Goal: Task Accomplishment & Management: Manage account settings

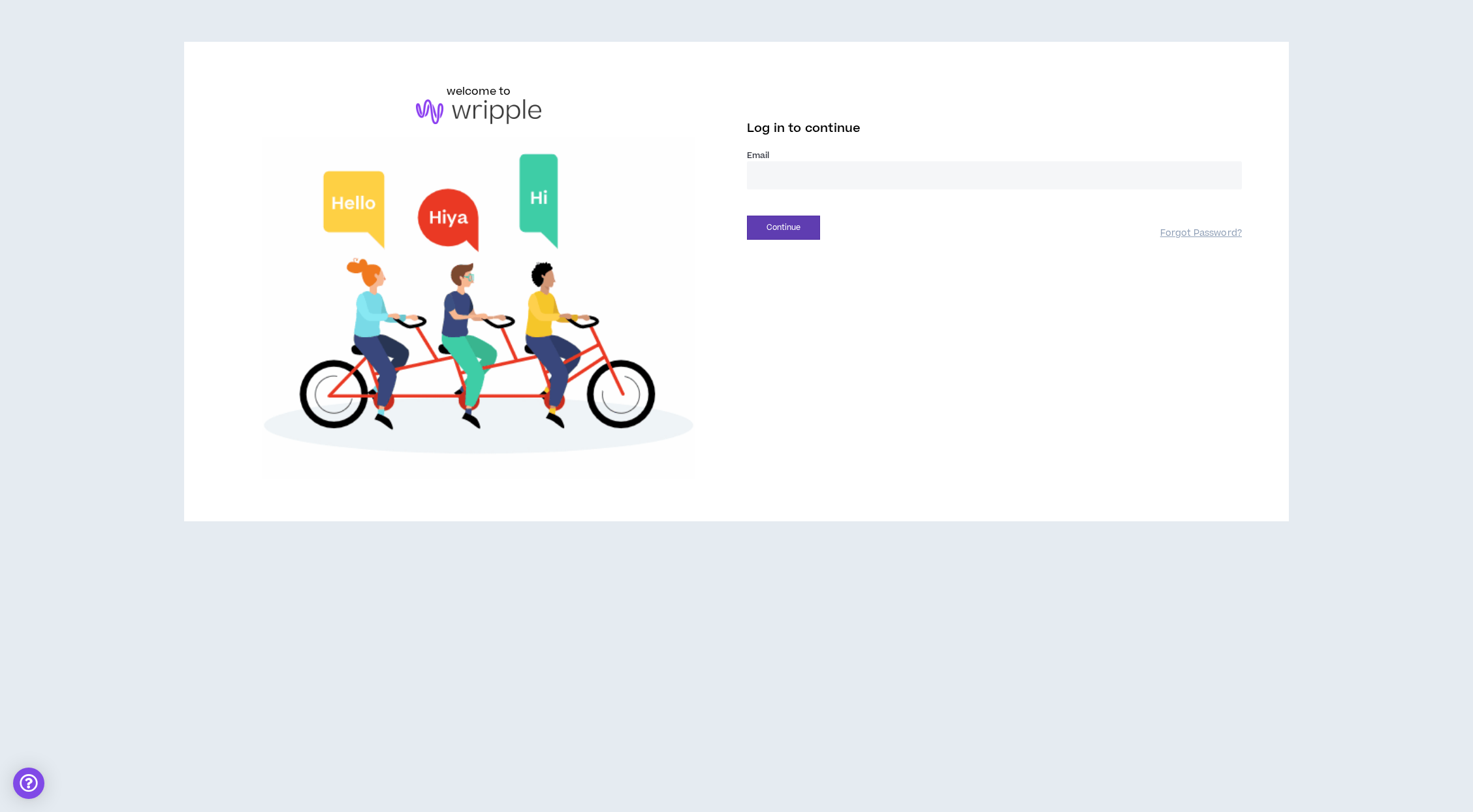
click at [790, 177] on input "email" at bounding box center [994, 175] width 495 height 28
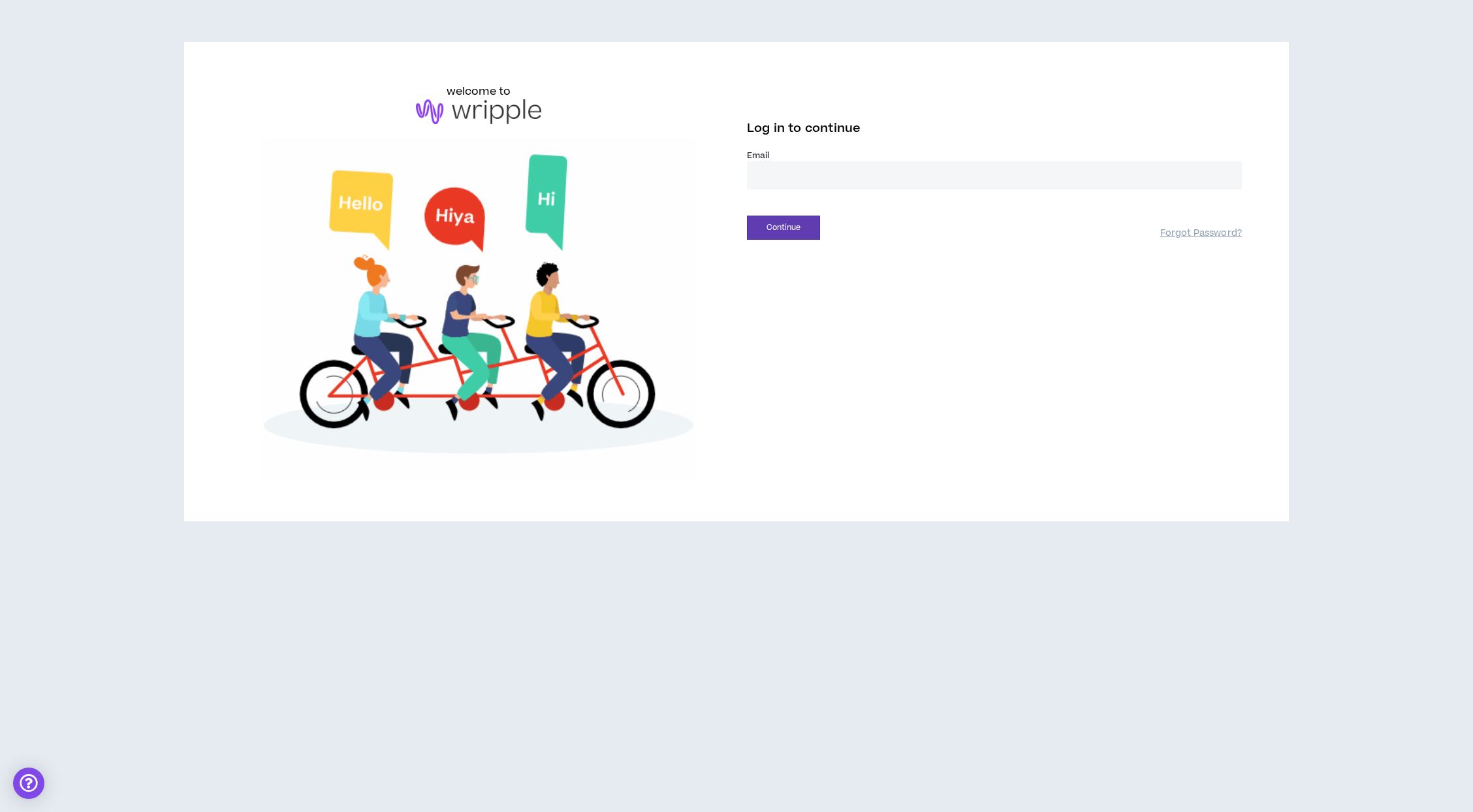
type input "**********"
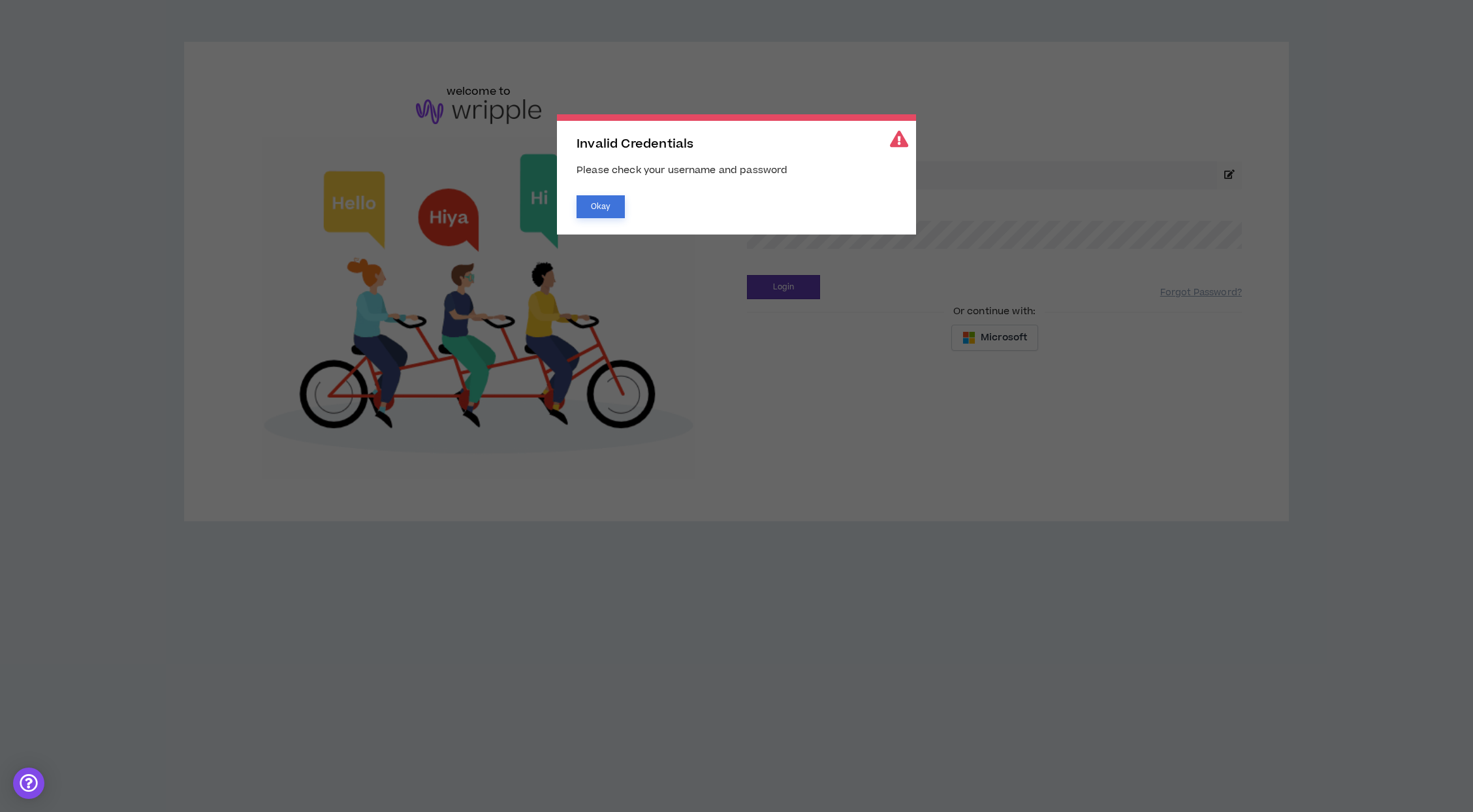
click at [598, 208] on button "Okay" at bounding box center [600, 207] width 48 height 23
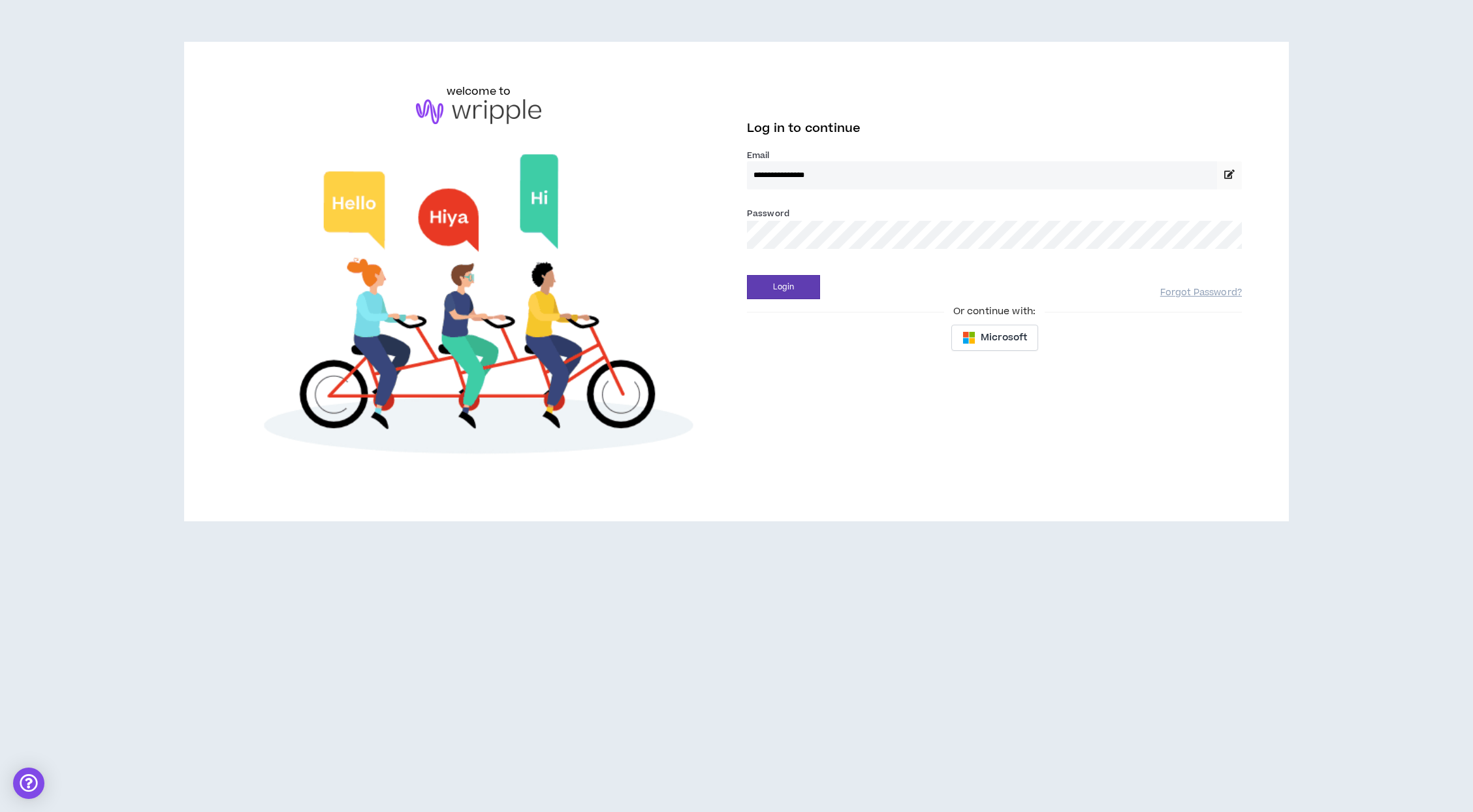
click at [859, 175] on input "**********" at bounding box center [982, 175] width 470 height 28
click at [1225, 170] on icon at bounding box center [1229, 174] width 10 height 9
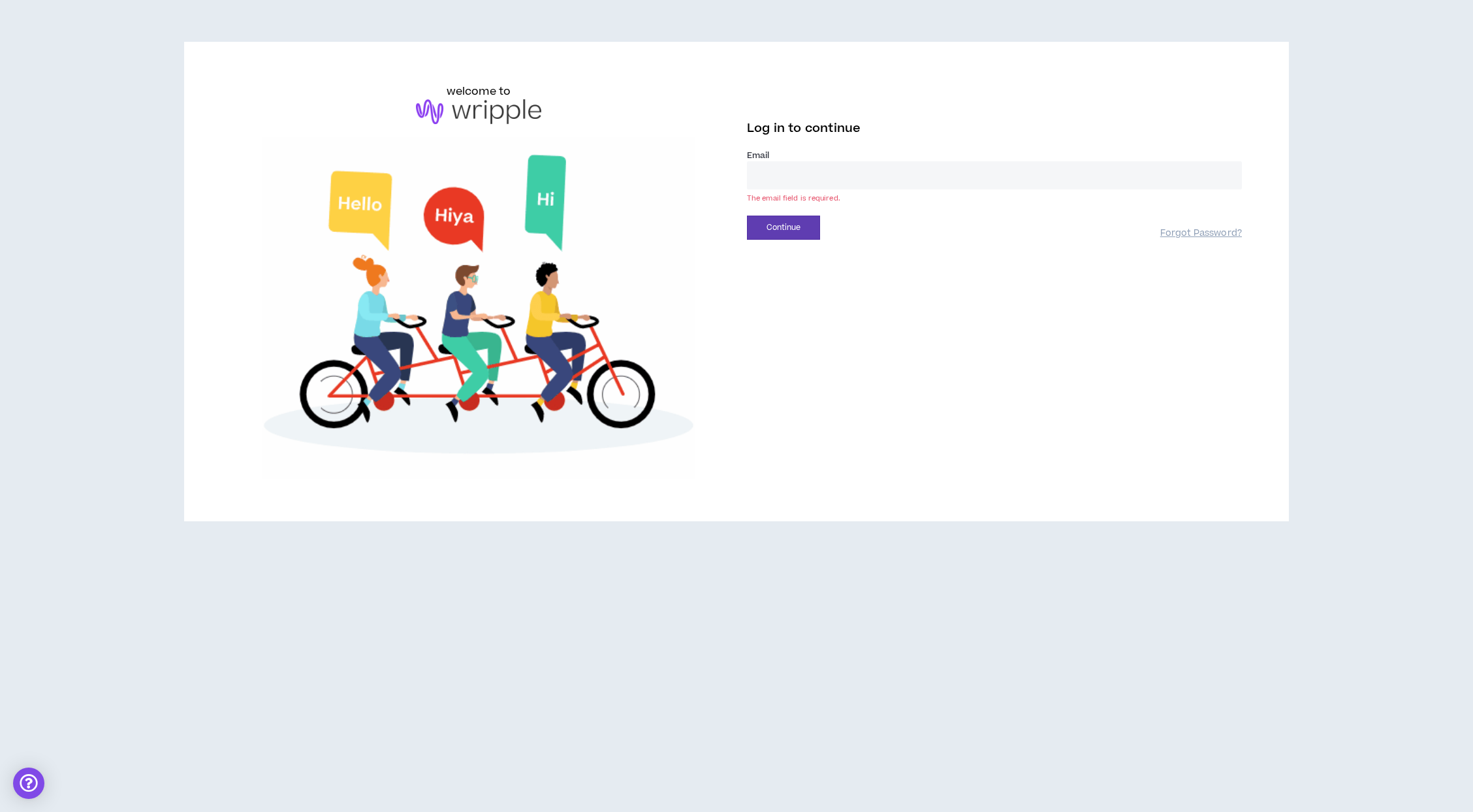
click at [873, 177] on input "email" at bounding box center [994, 175] width 495 height 28
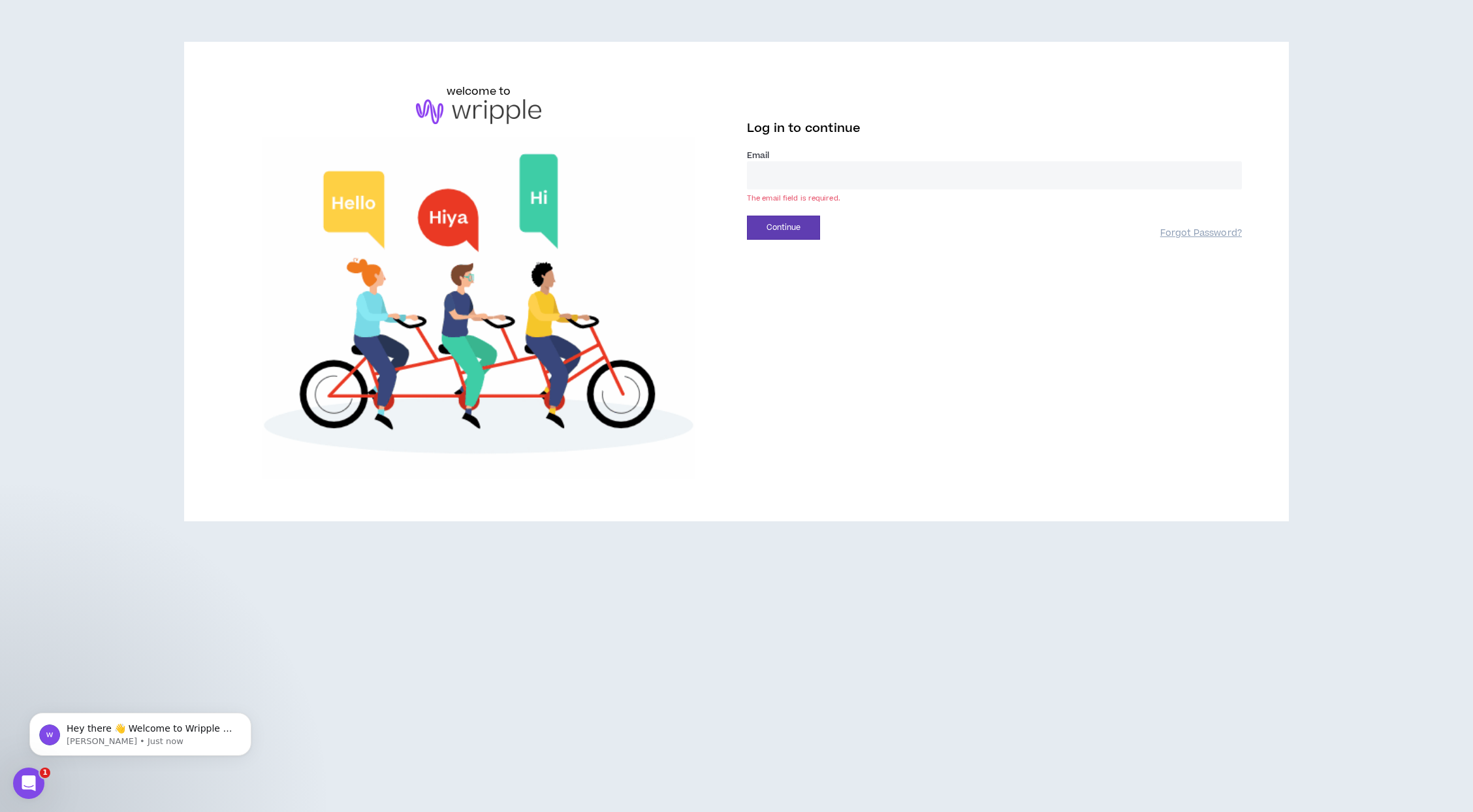
type input "**********"
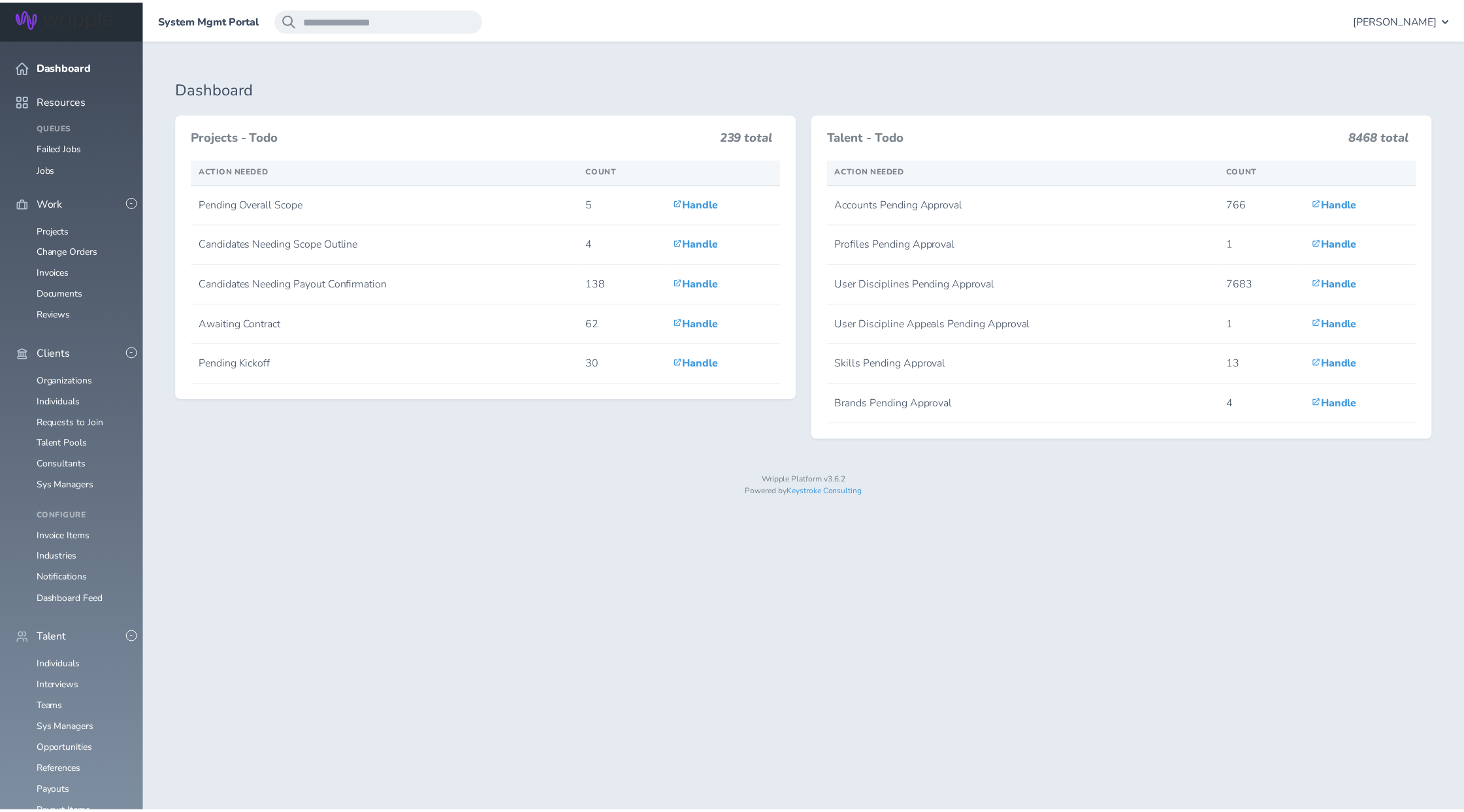
scroll to position [199, 0]
click at [58, 458] on link "Consultants" at bounding box center [61, 464] width 49 height 13
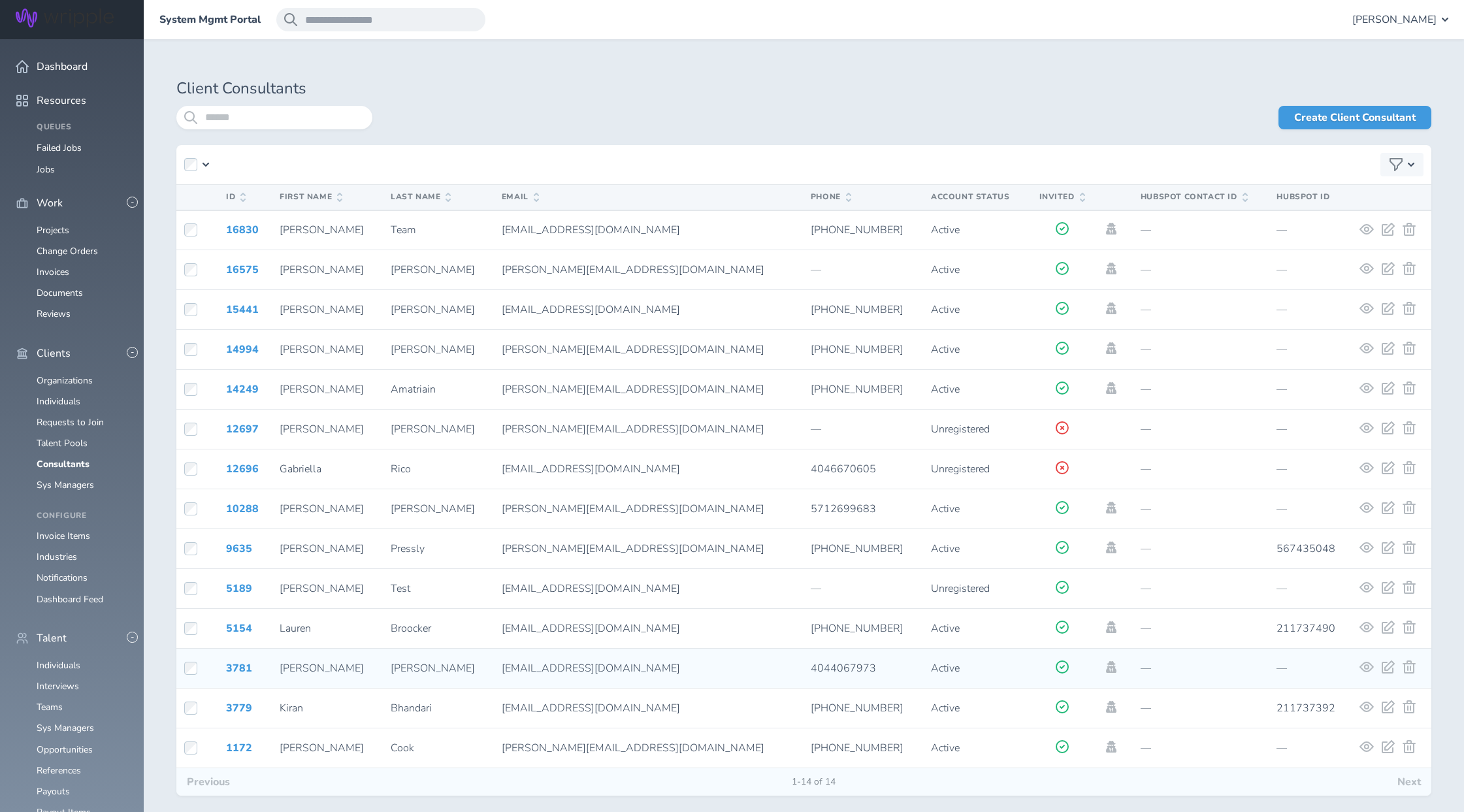
click at [404, 690] on td "Bhandari" at bounding box center [439, 708] width 111 height 40
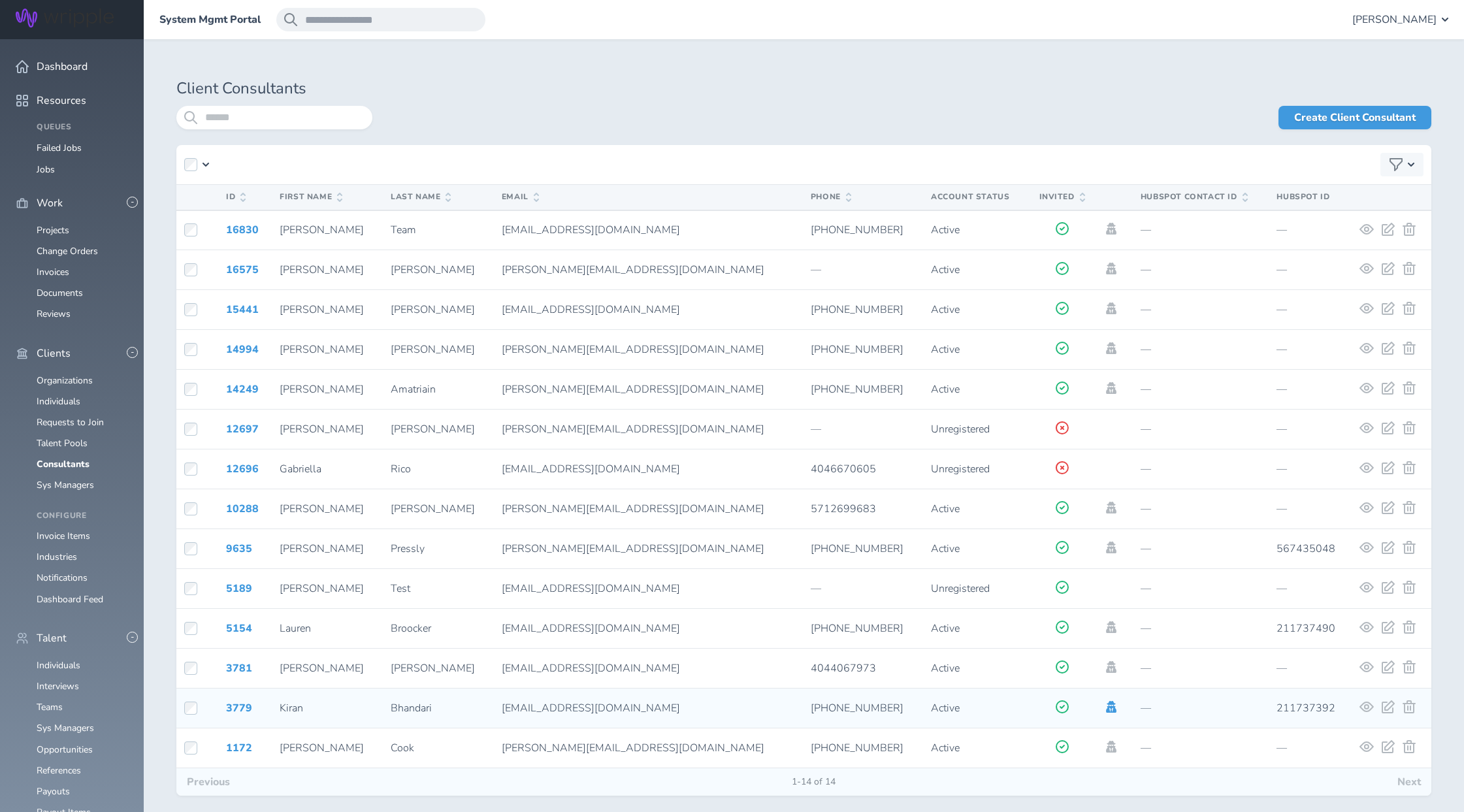
click at [1106, 712] on icon at bounding box center [1111, 706] width 10 height 12
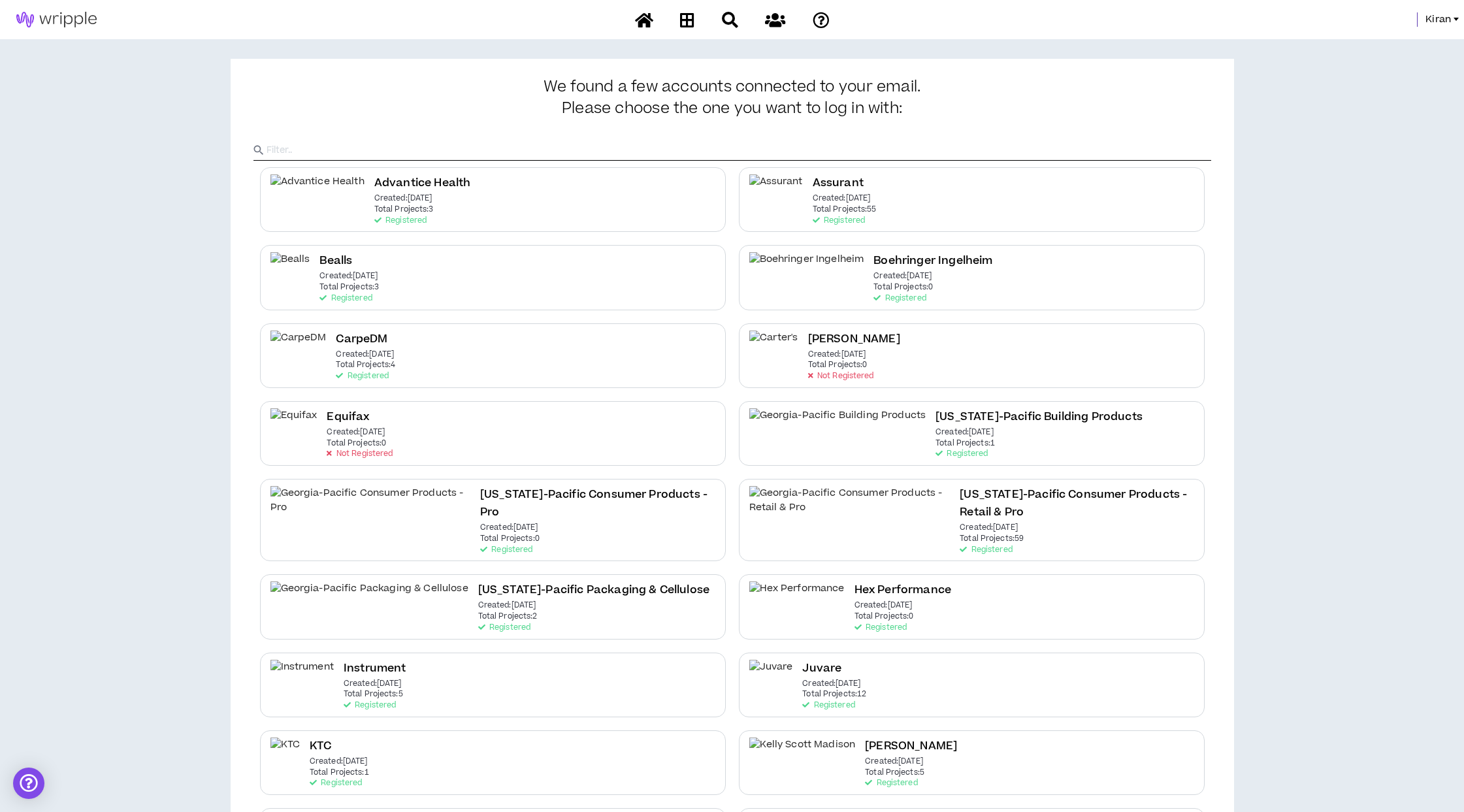
click at [402, 189] on h2 "Advantice Health" at bounding box center [423, 183] width 97 height 17
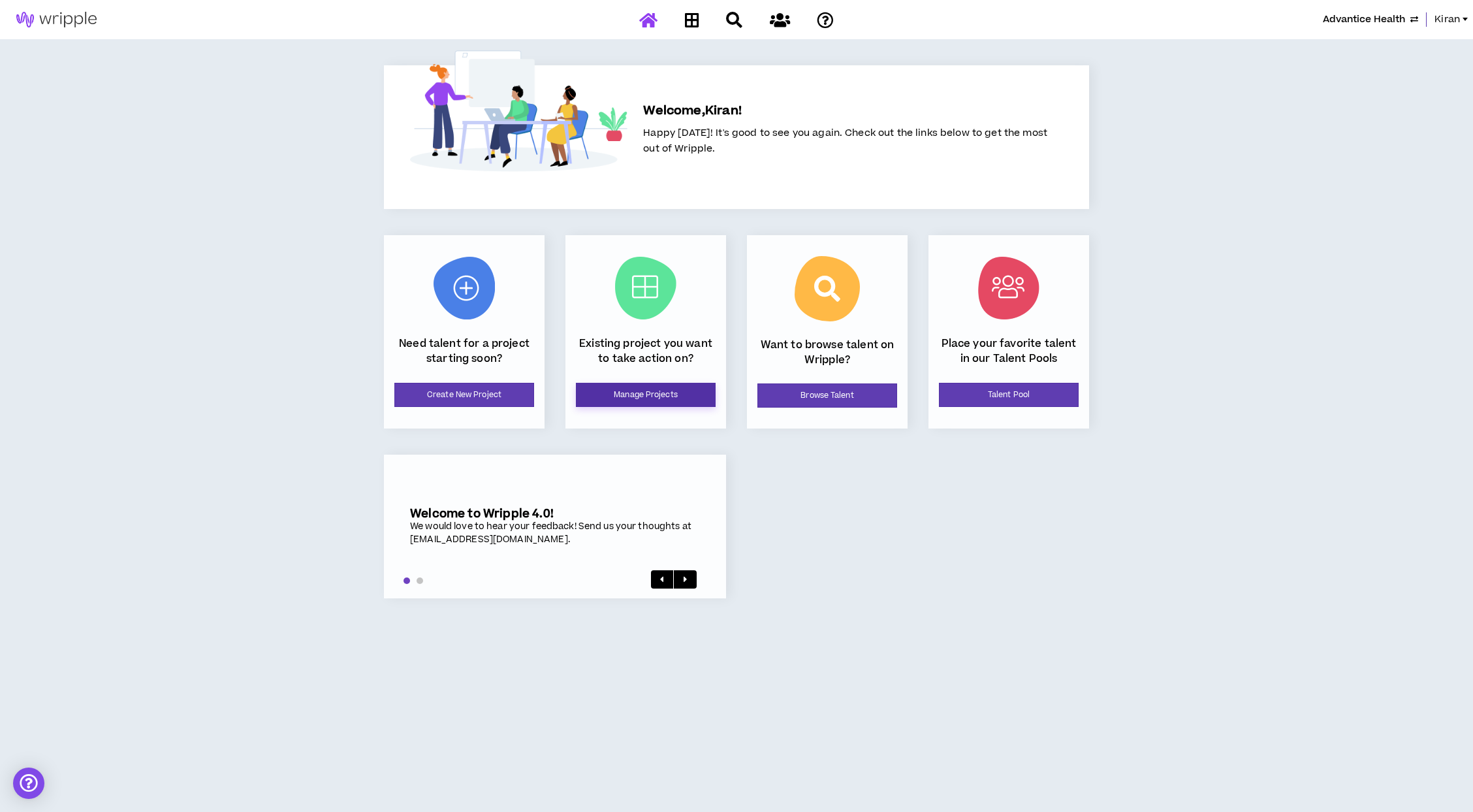
click at [632, 397] on link "Manage Projects" at bounding box center [646, 395] width 140 height 24
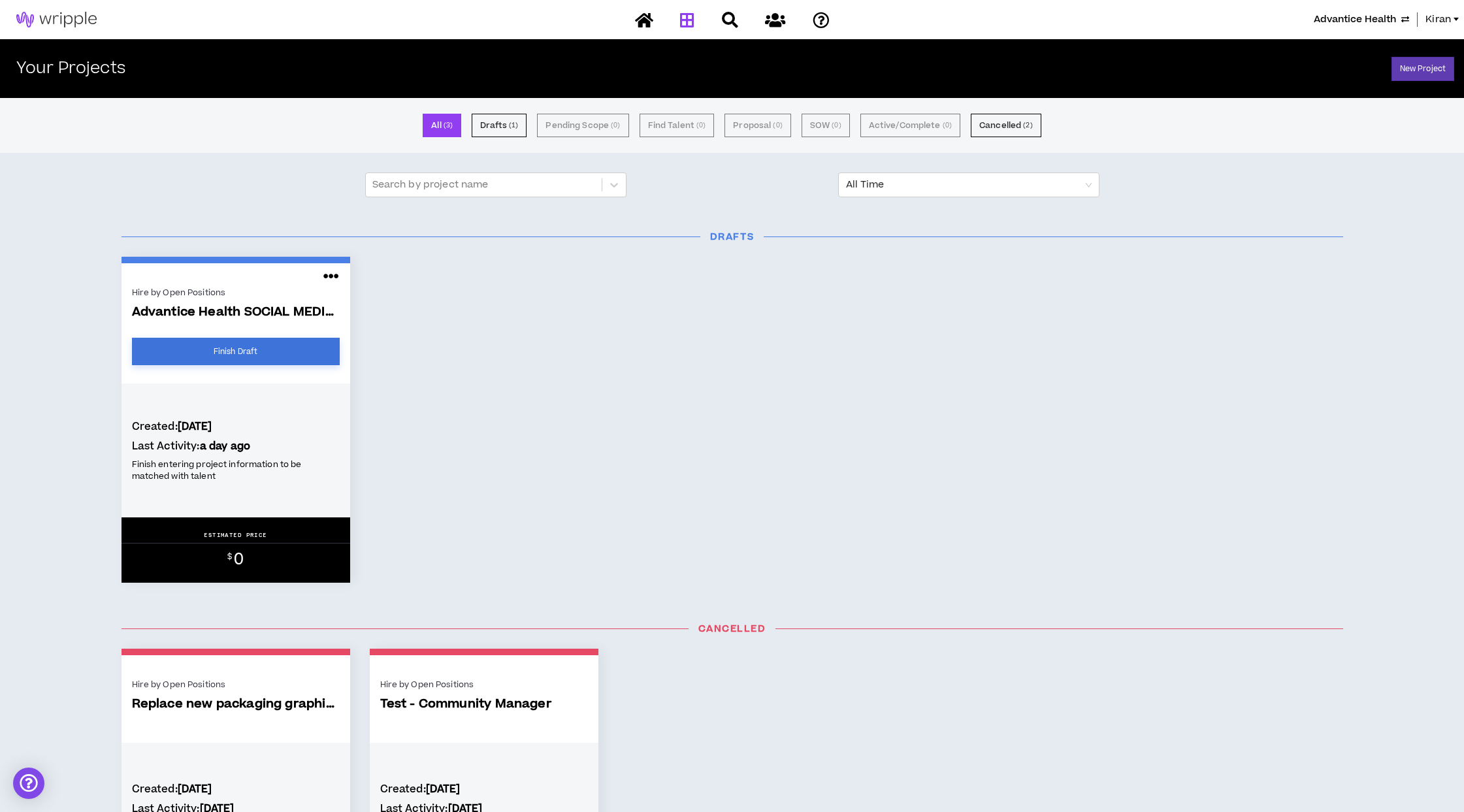
click at [263, 355] on link "Finish Draft" at bounding box center [236, 351] width 207 height 27
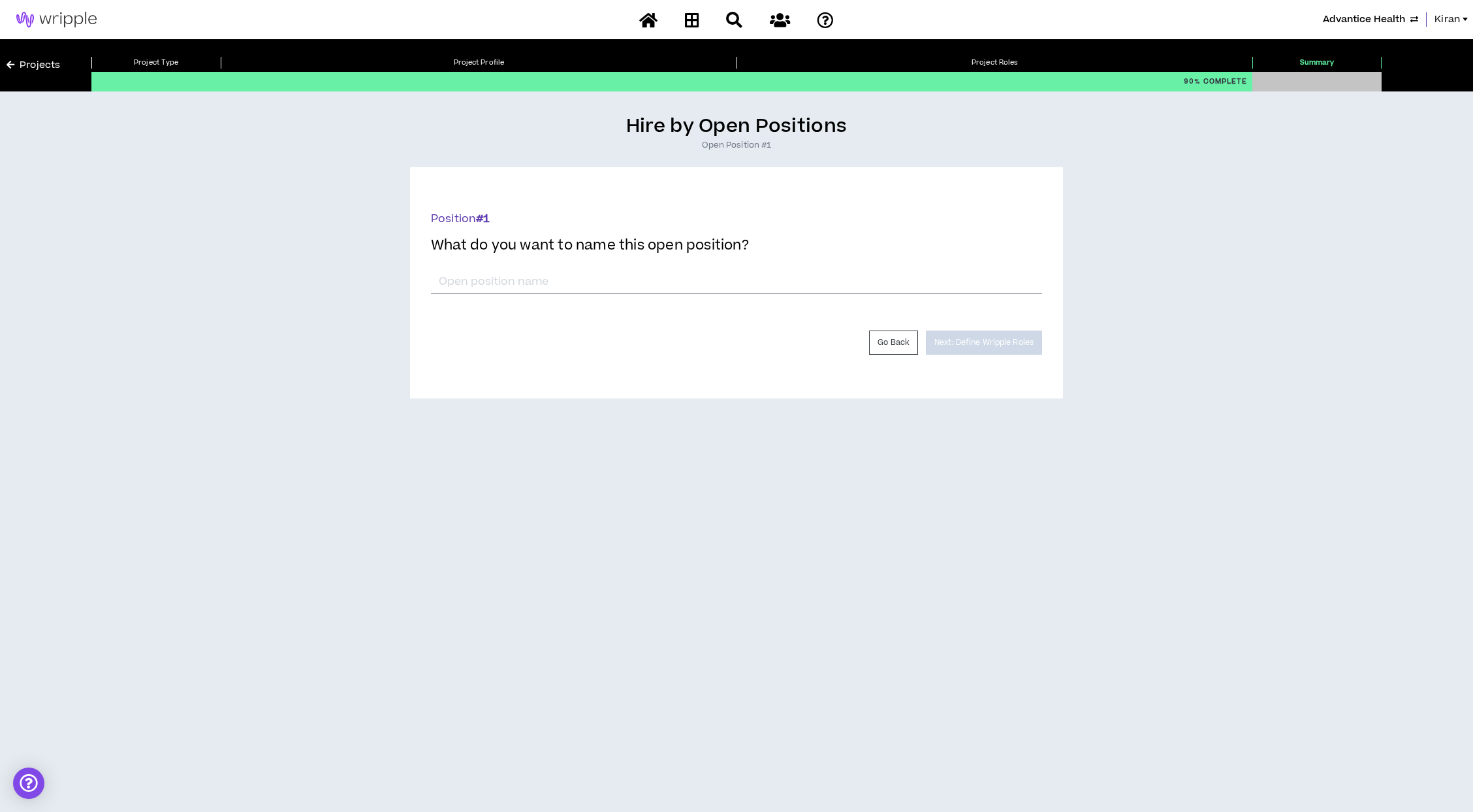
click at [26, 59] on link "Projects" at bounding box center [33, 65] width 54 height 15
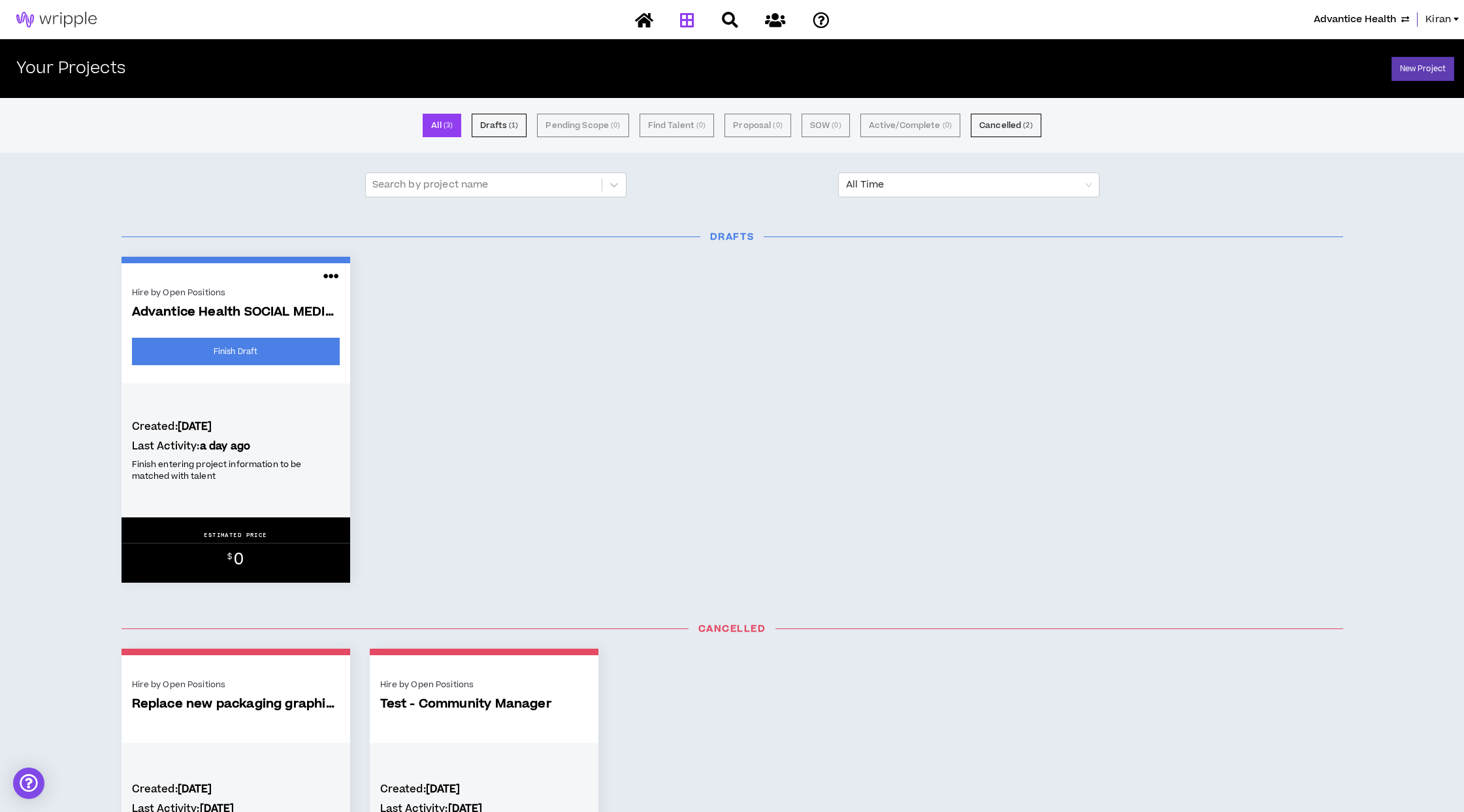
click at [1378, 18] on span "Advantice Health" at bounding box center [1355, 19] width 82 height 15
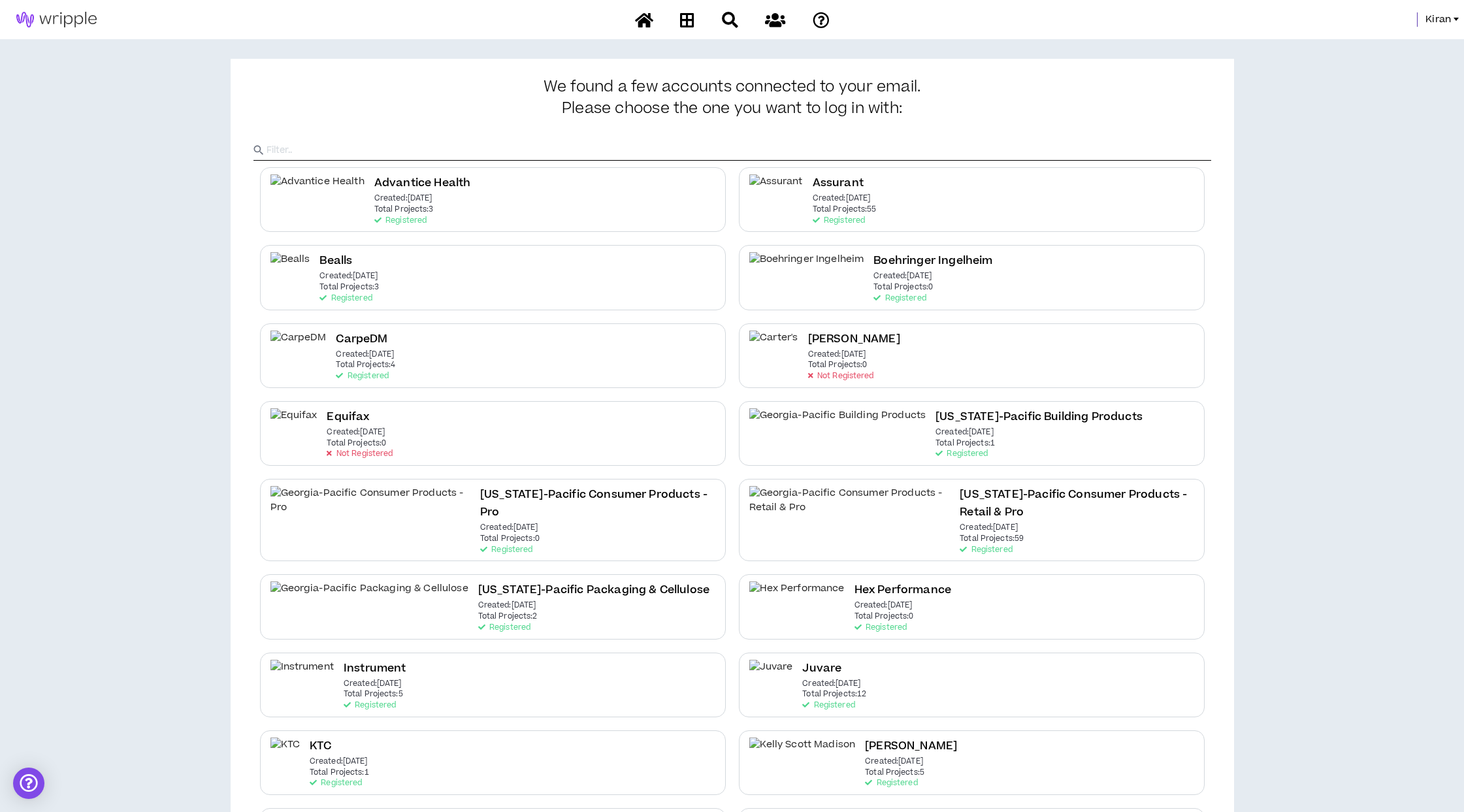
click at [494, 134] on div at bounding box center [732, 139] width 958 height 43
click at [443, 148] on input "text" at bounding box center [739, 150] width 945 height 19
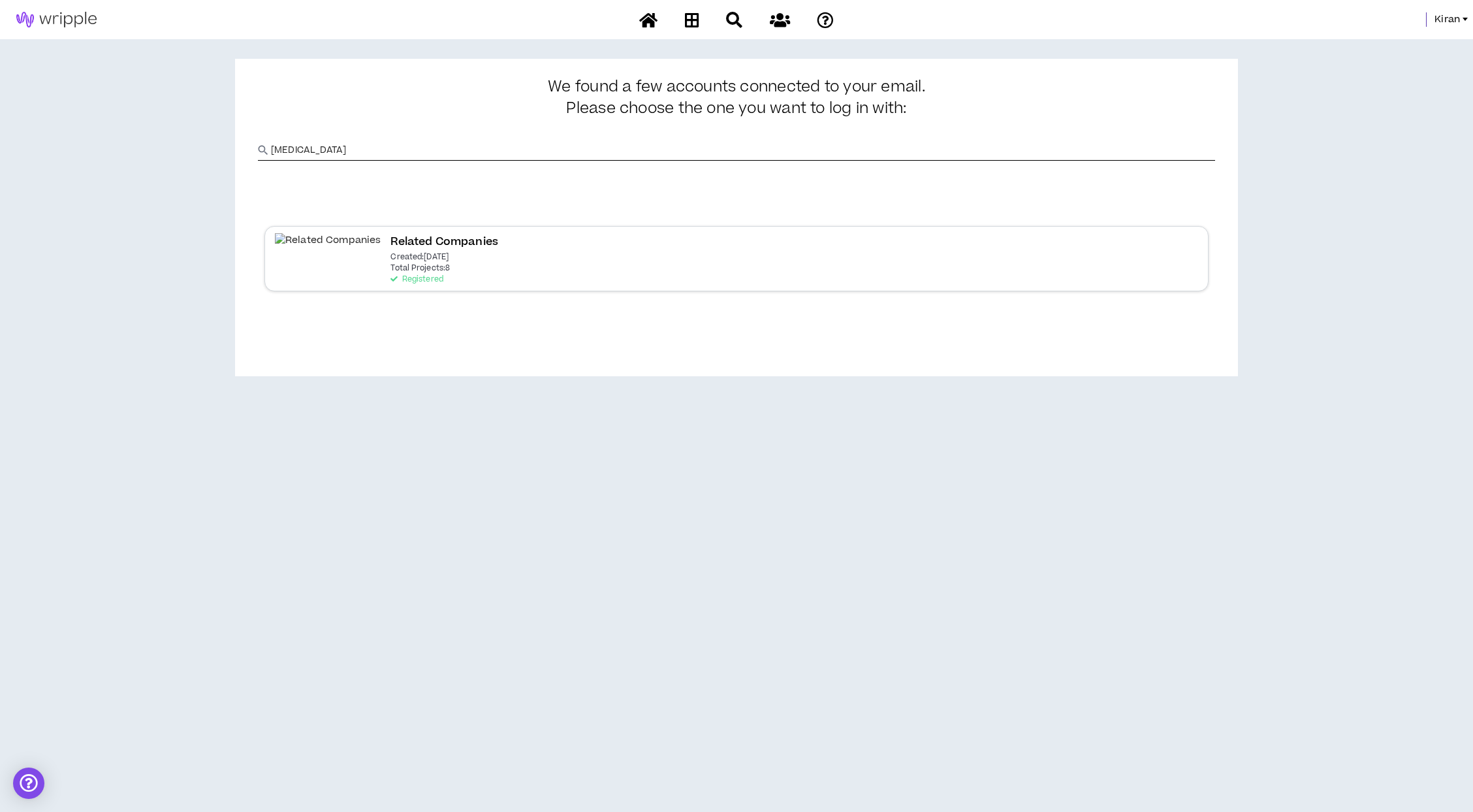
type input "rela"
click at [390, 280] on div "Related Companies Created: Oct 25 2024 Total Projects: 8 Registered" at bounding box center [444, 258] width 108 height 50
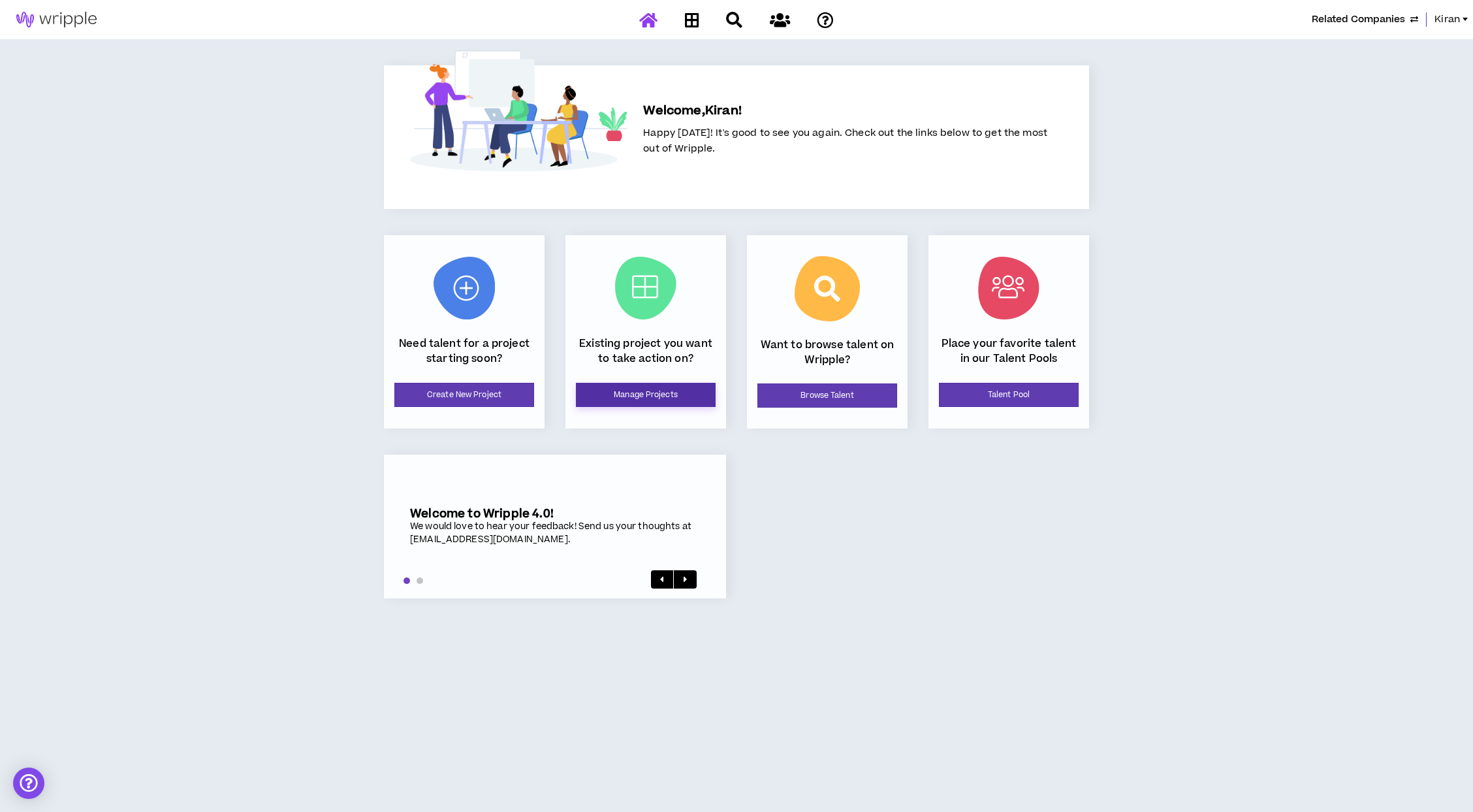
click at [642, 392] on link "Manage Projects" at bounding box center [646, 395] width 140 height 24
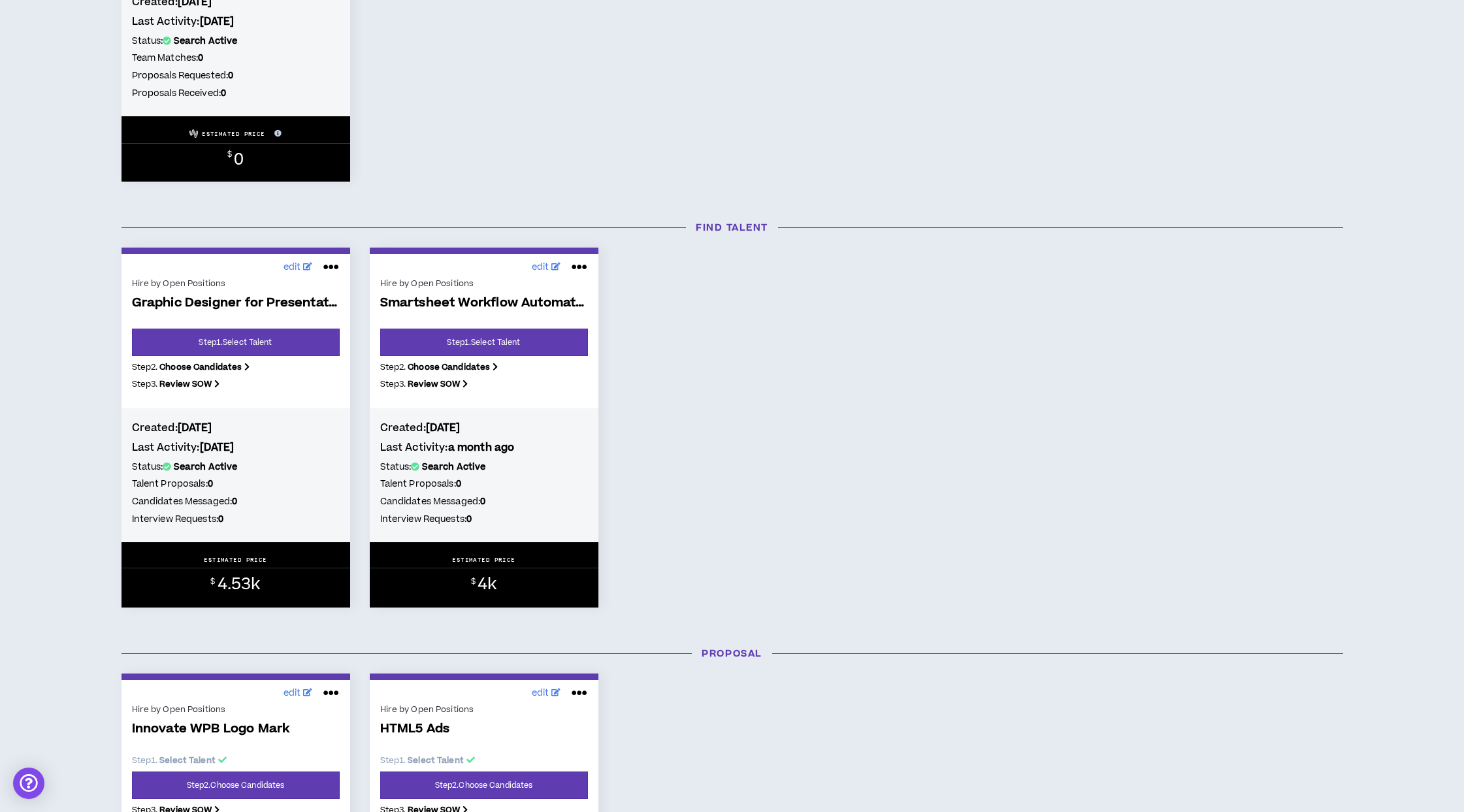
scroll to position [829, 0]
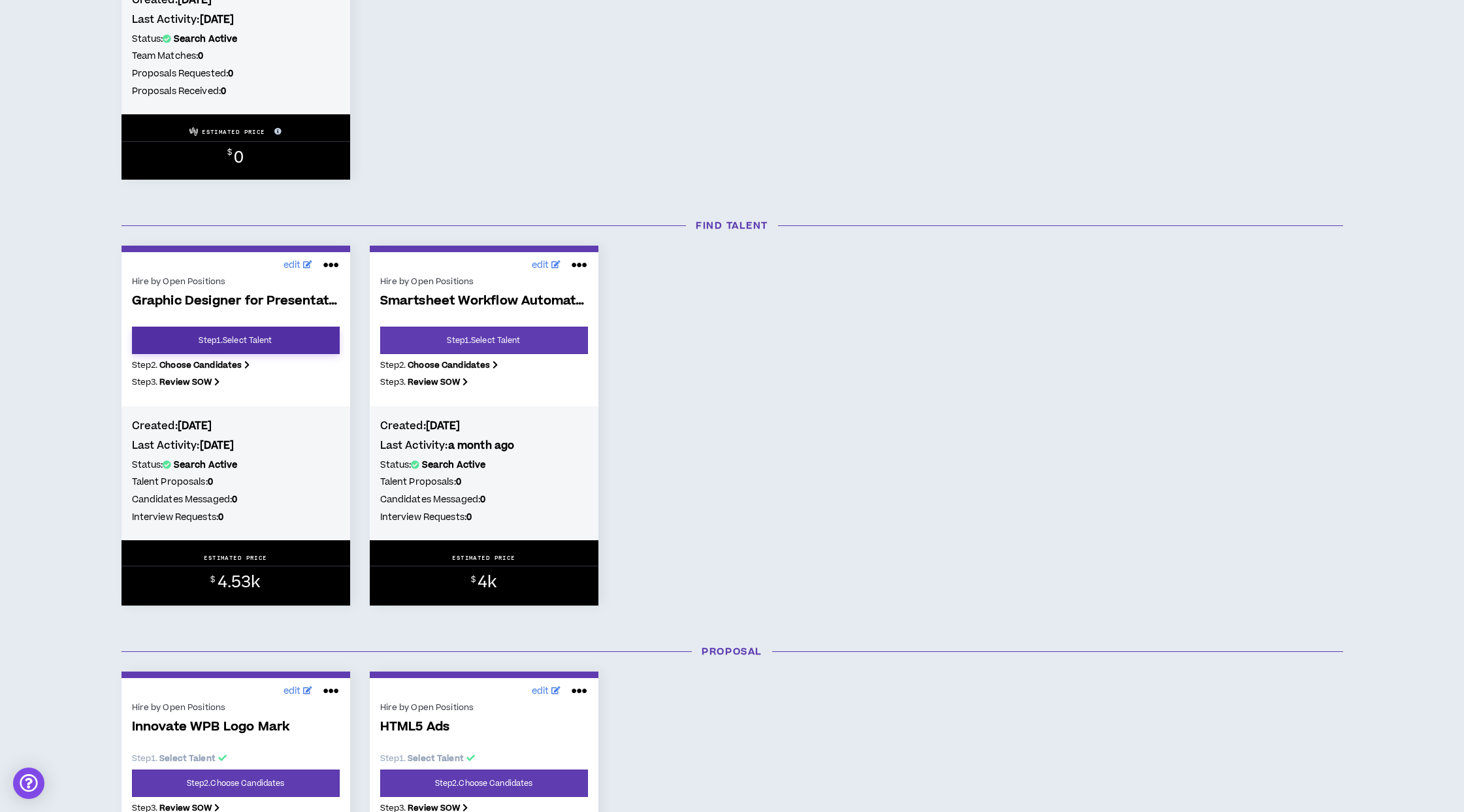
click at [271, 345] on link "Step 1 . Select Talent" at bounding box center [236, 340] width 207 height 27
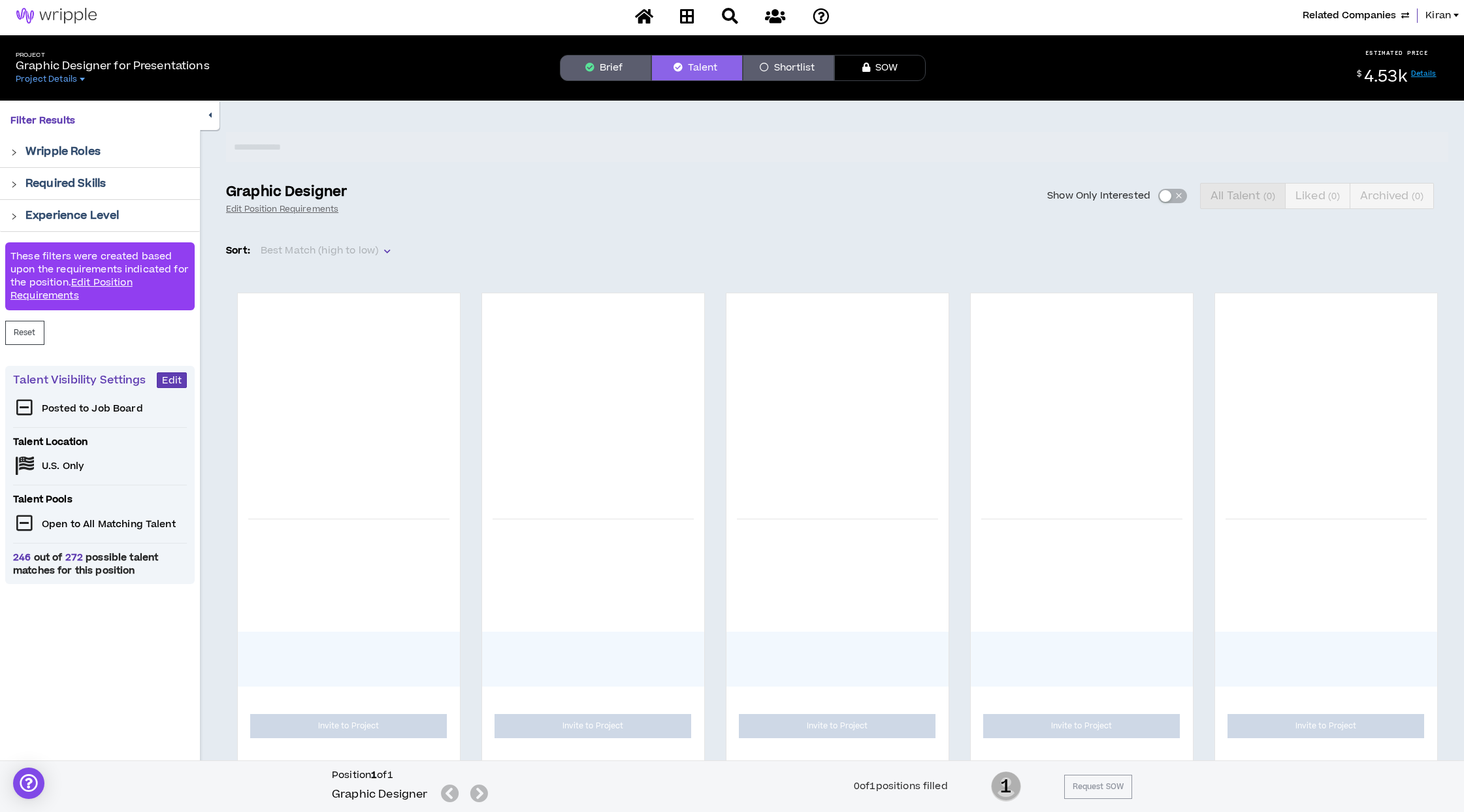
scroll to position [6, 0]
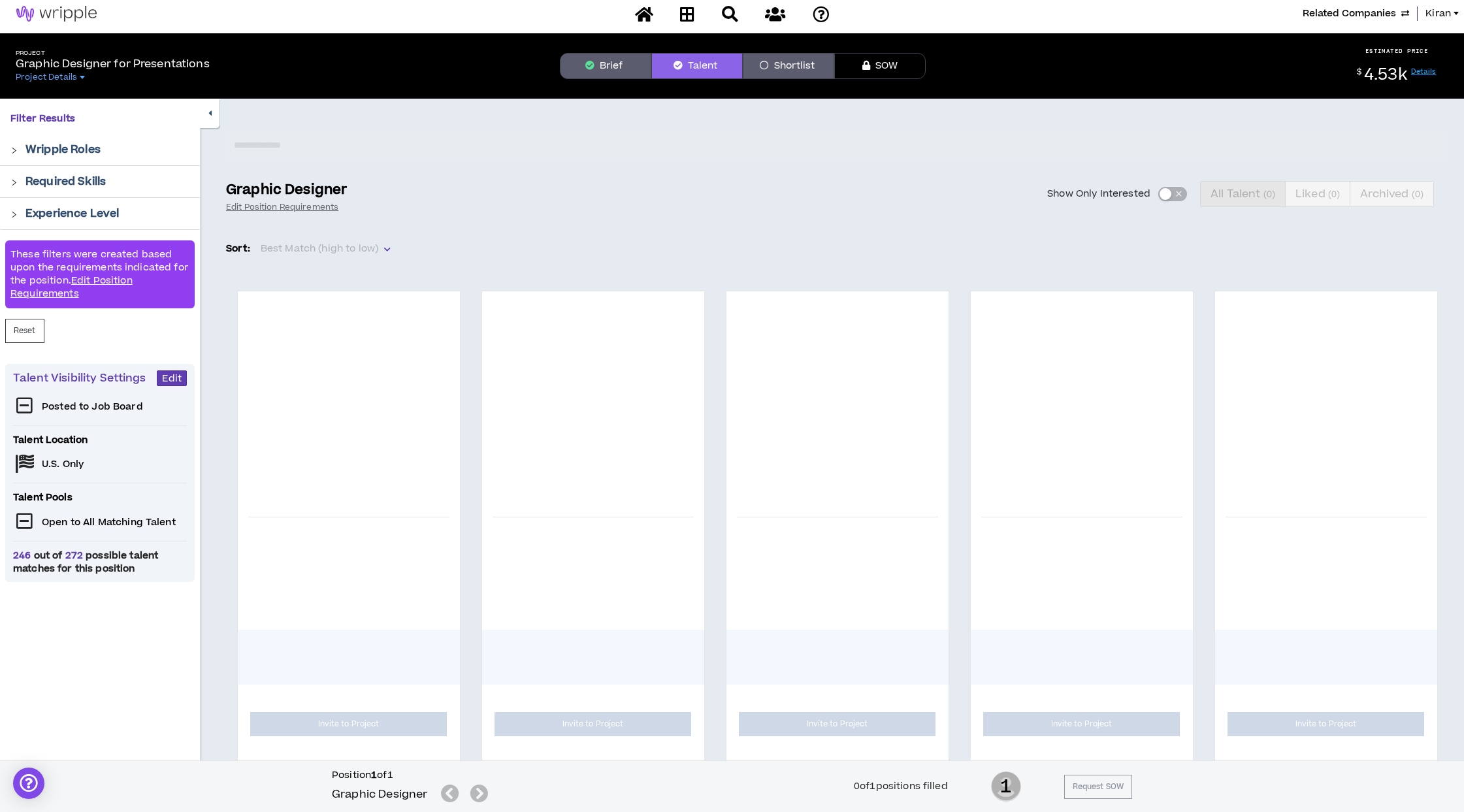
click at [611, 63] on button "Brief" at bounding box center [605, 66] width 91 height 26
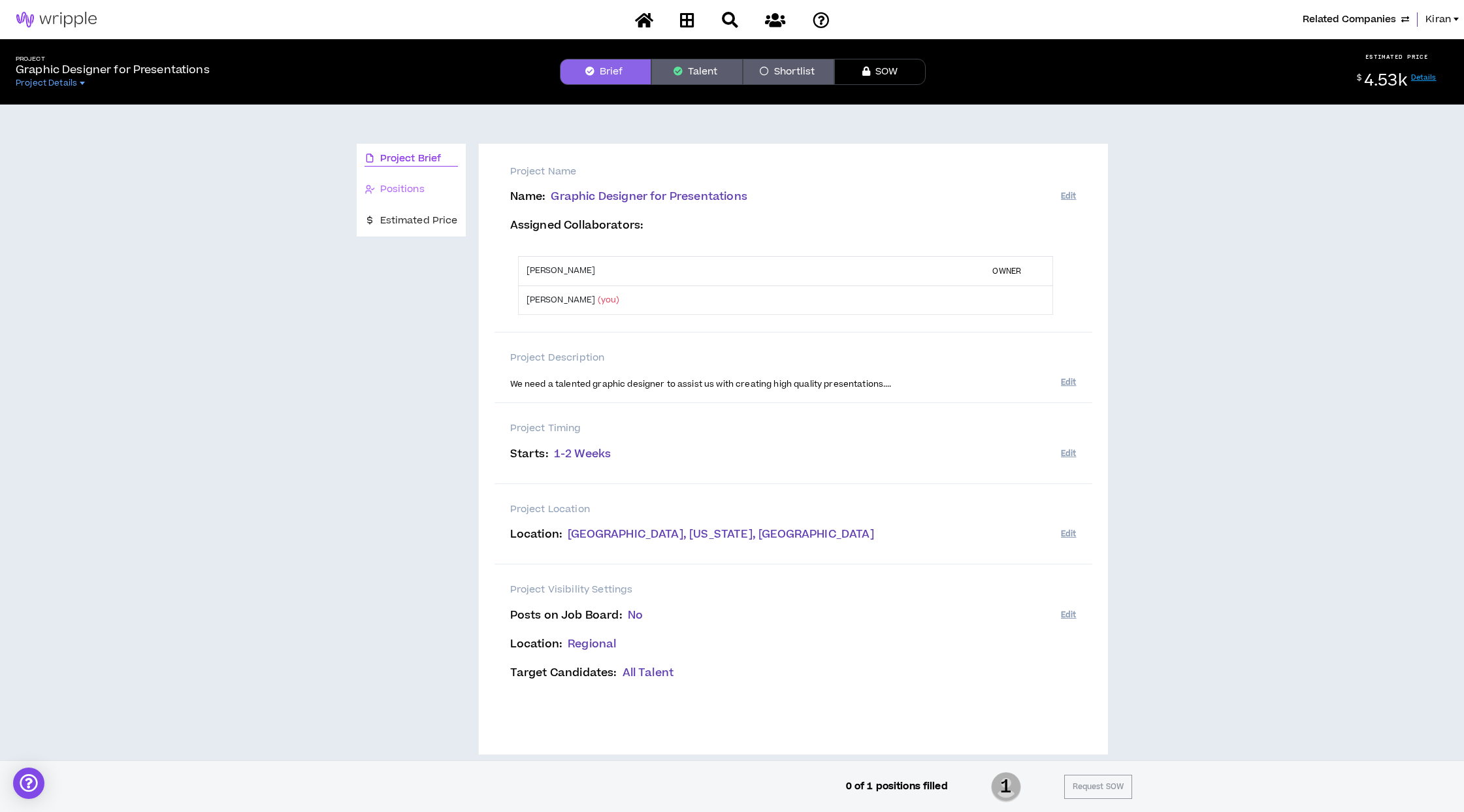
click at [416, 181] on div "Positions" at bounding box center [411, 190] width 109 height 31
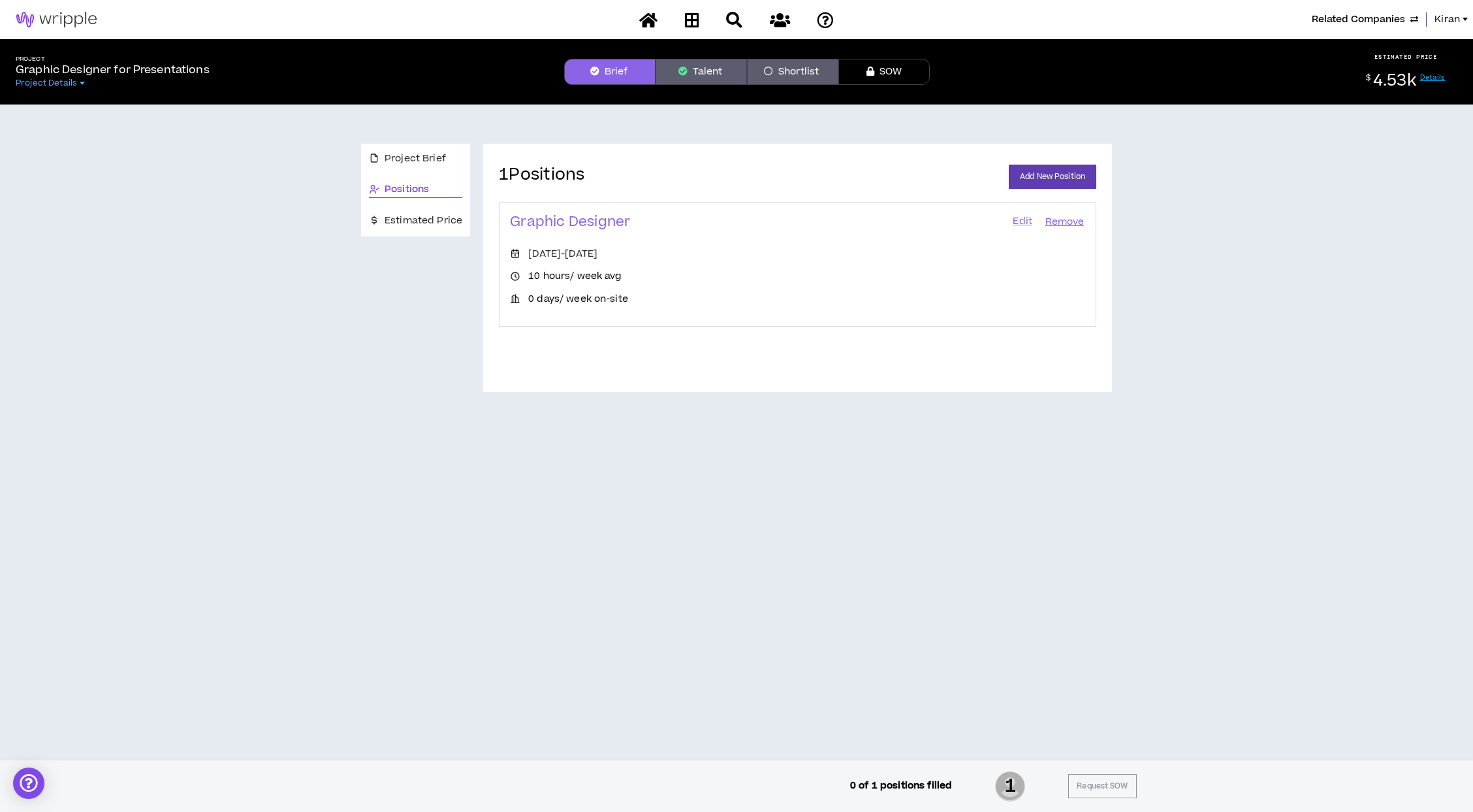
click at [1023, 221] on link "Edit" at bounding box center [1023, 222] width 22 height 18
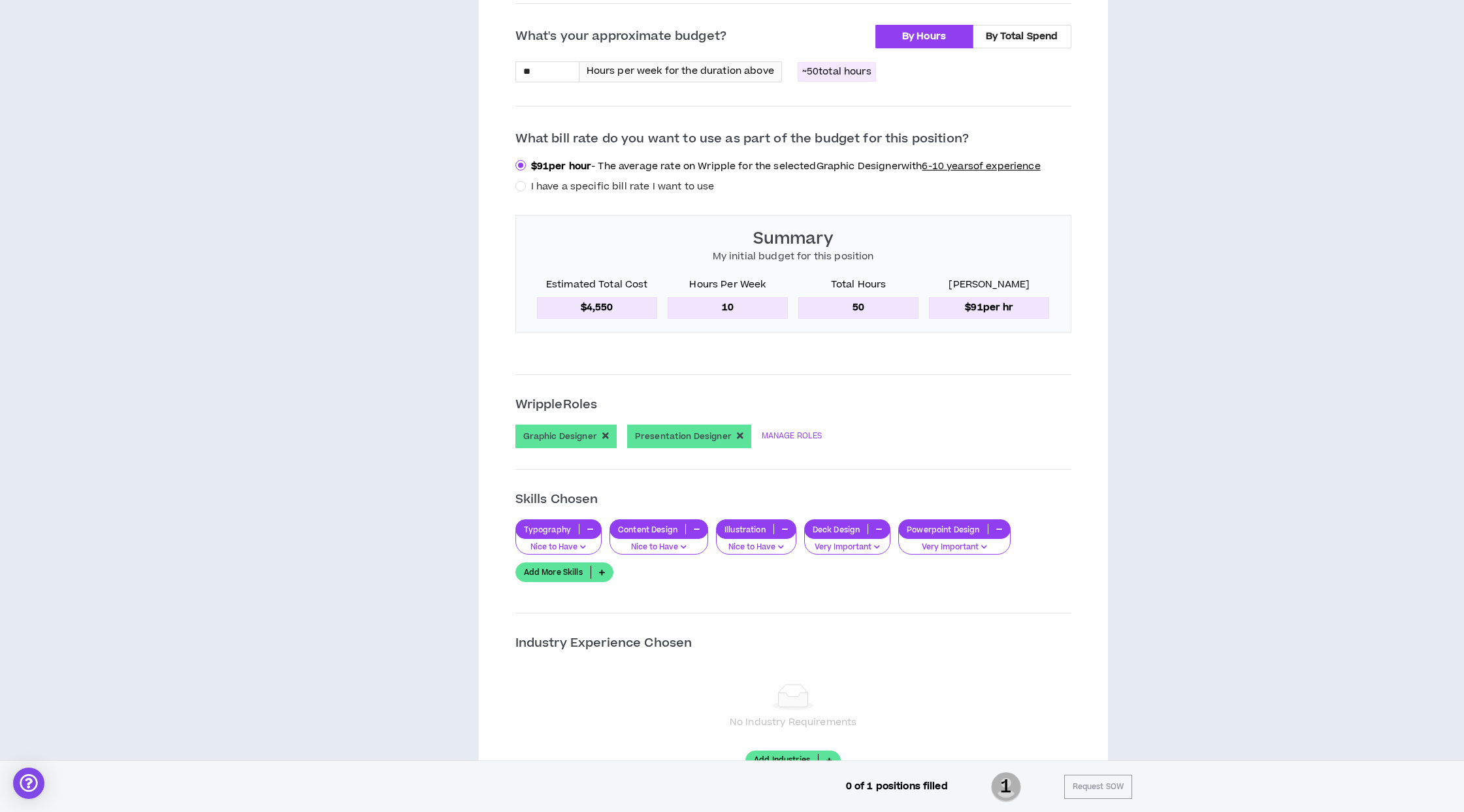
scroll to position [586, 0]
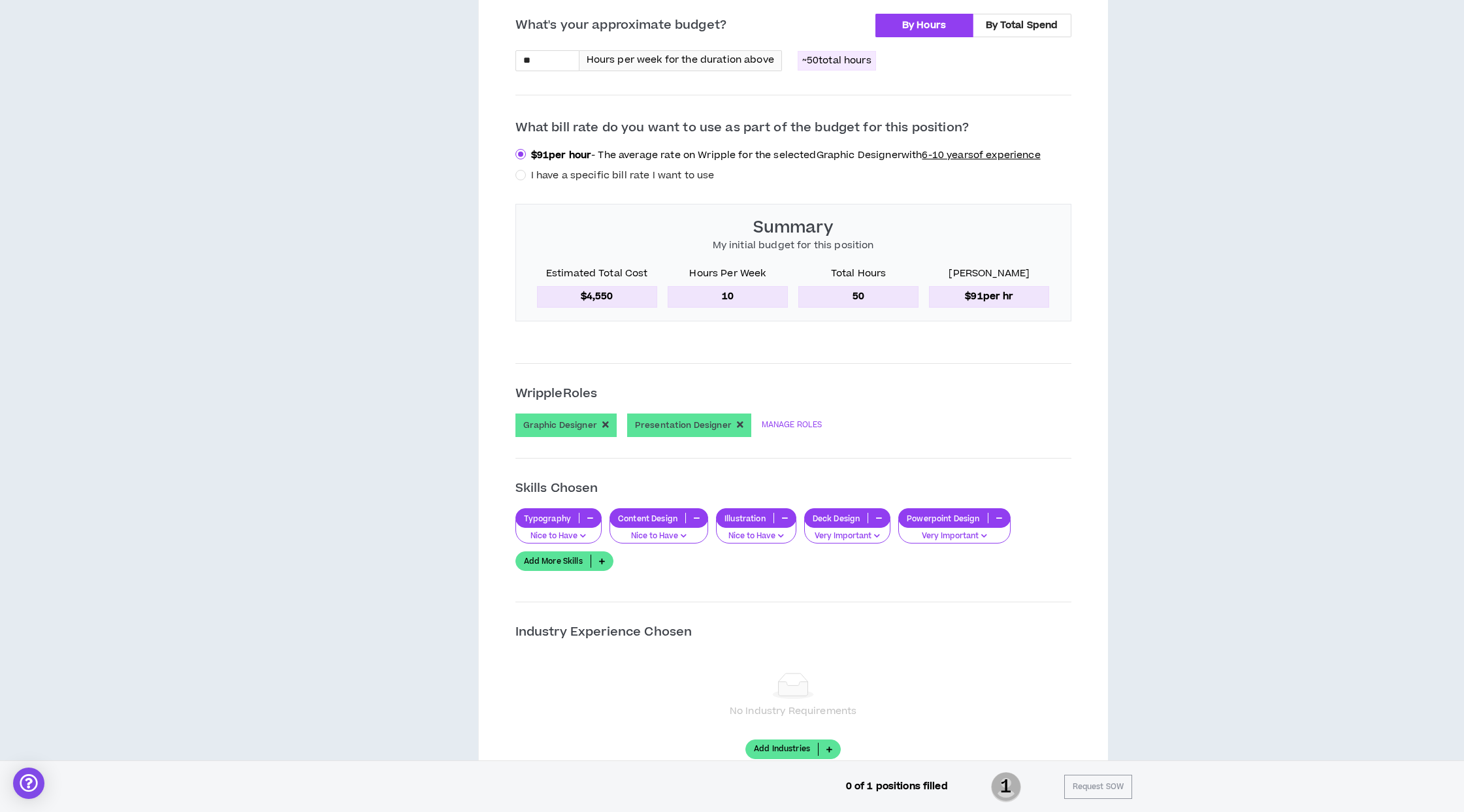
click at [557, 563] on link "Add More Skills" at bounding box center [564, 561] width 98 height 19
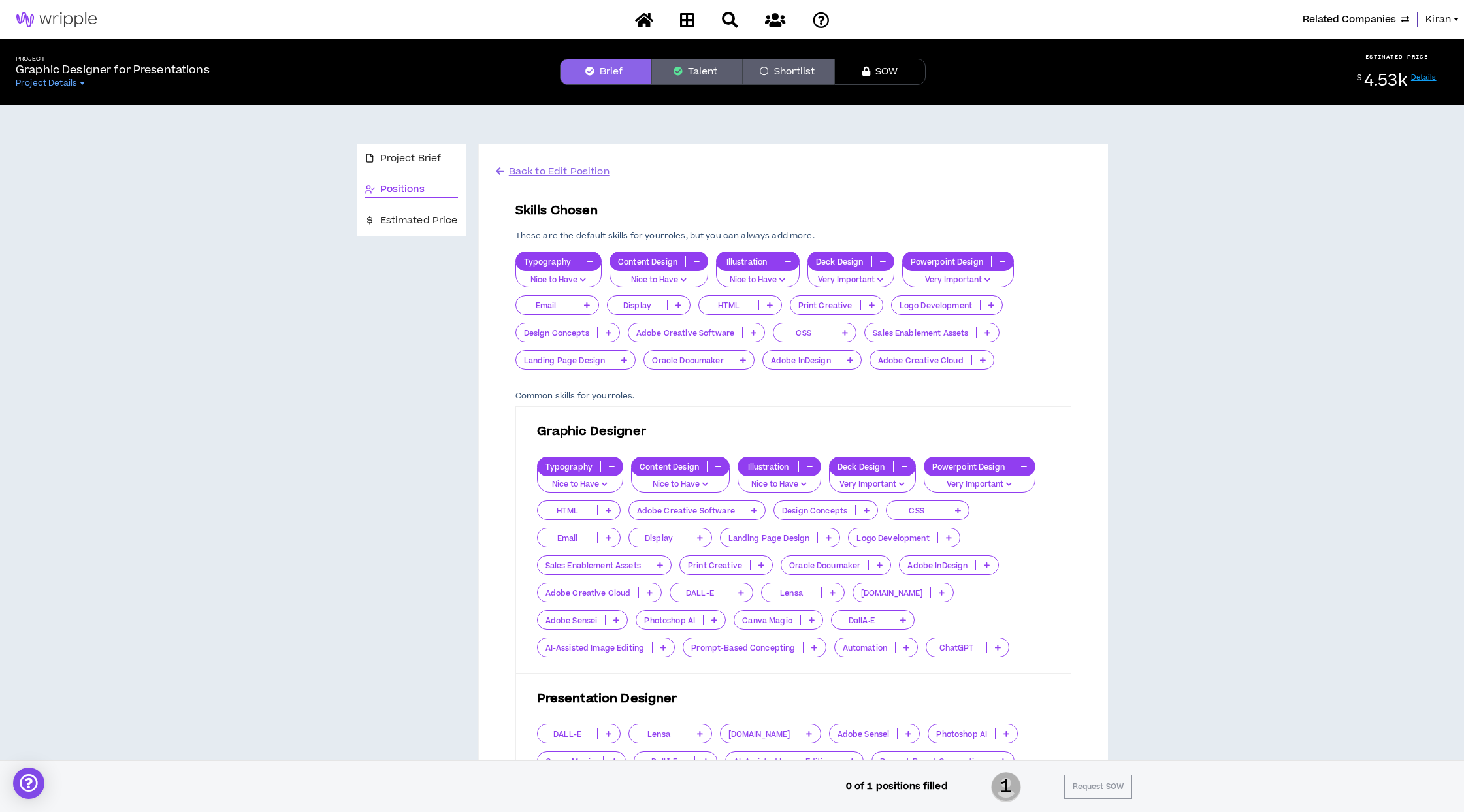
click at [579, 304] on p at bounding box center [587, 305] width 22 height 10
click at [563, 351] on span "Important" at bounding box center [556, 347] width 68 height 15
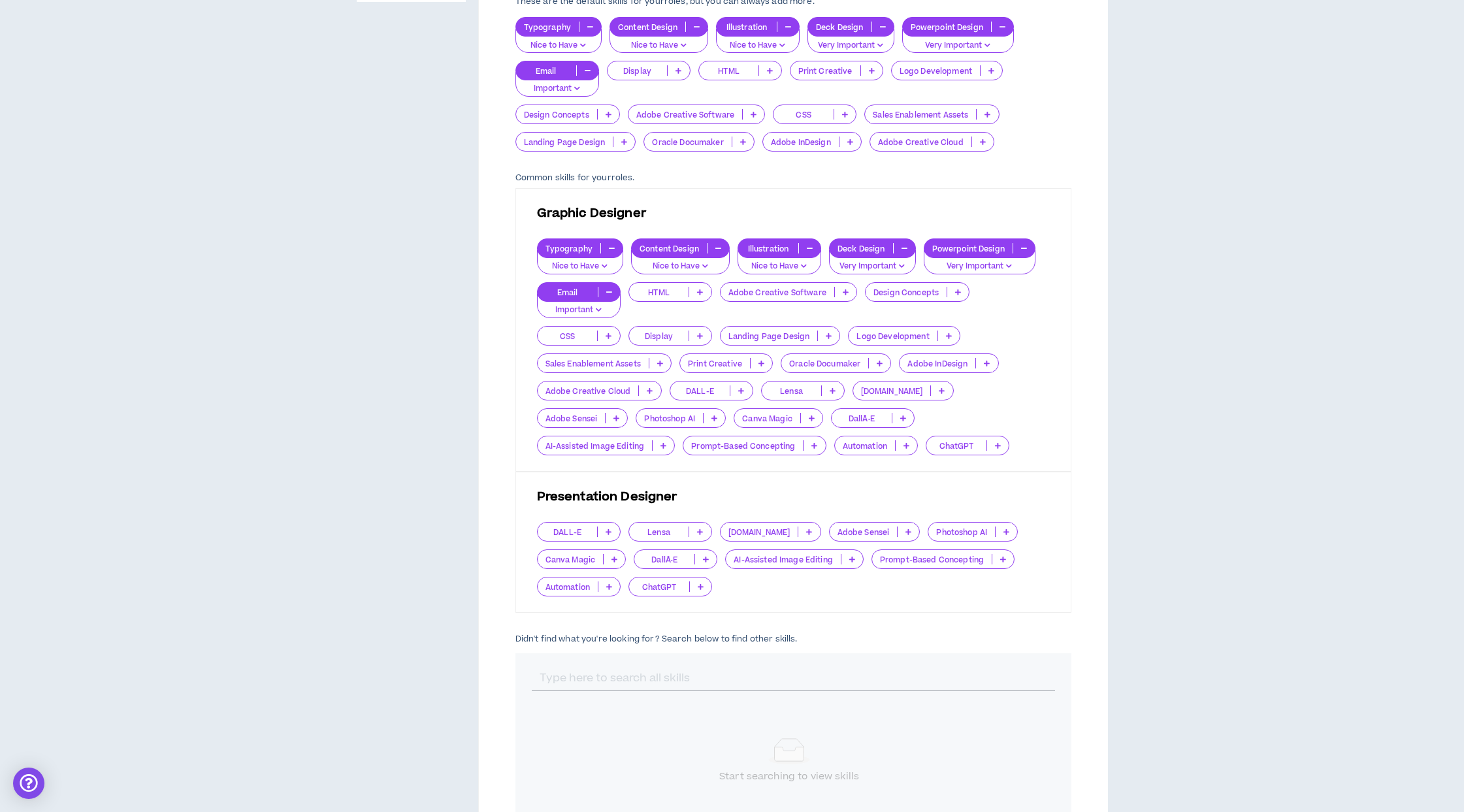
scroll to position [498, 0]
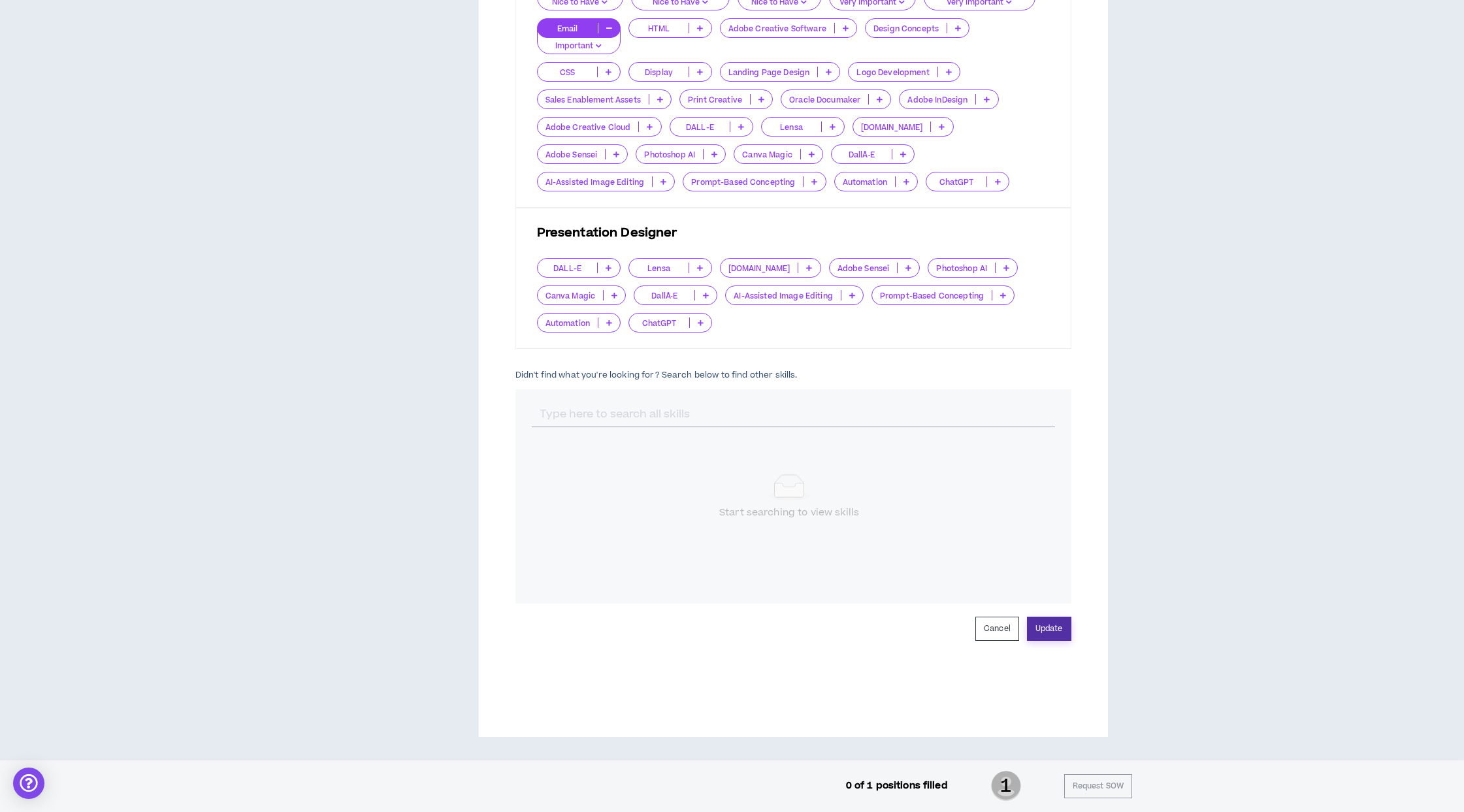
click at [1060, 629] on button "Update" at bounding box center [1049, 628] width 45 height 24
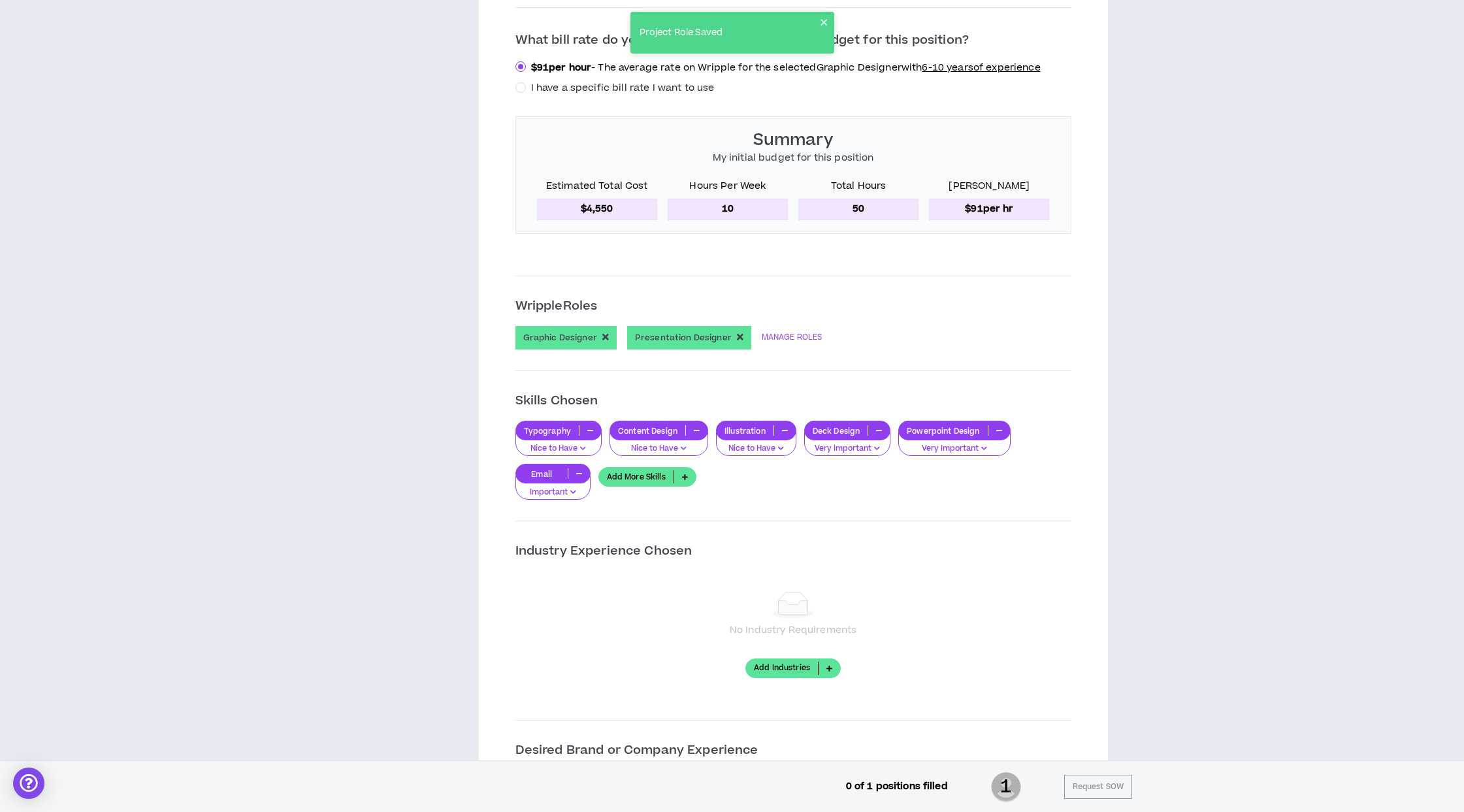
scroll to position [727, 0]
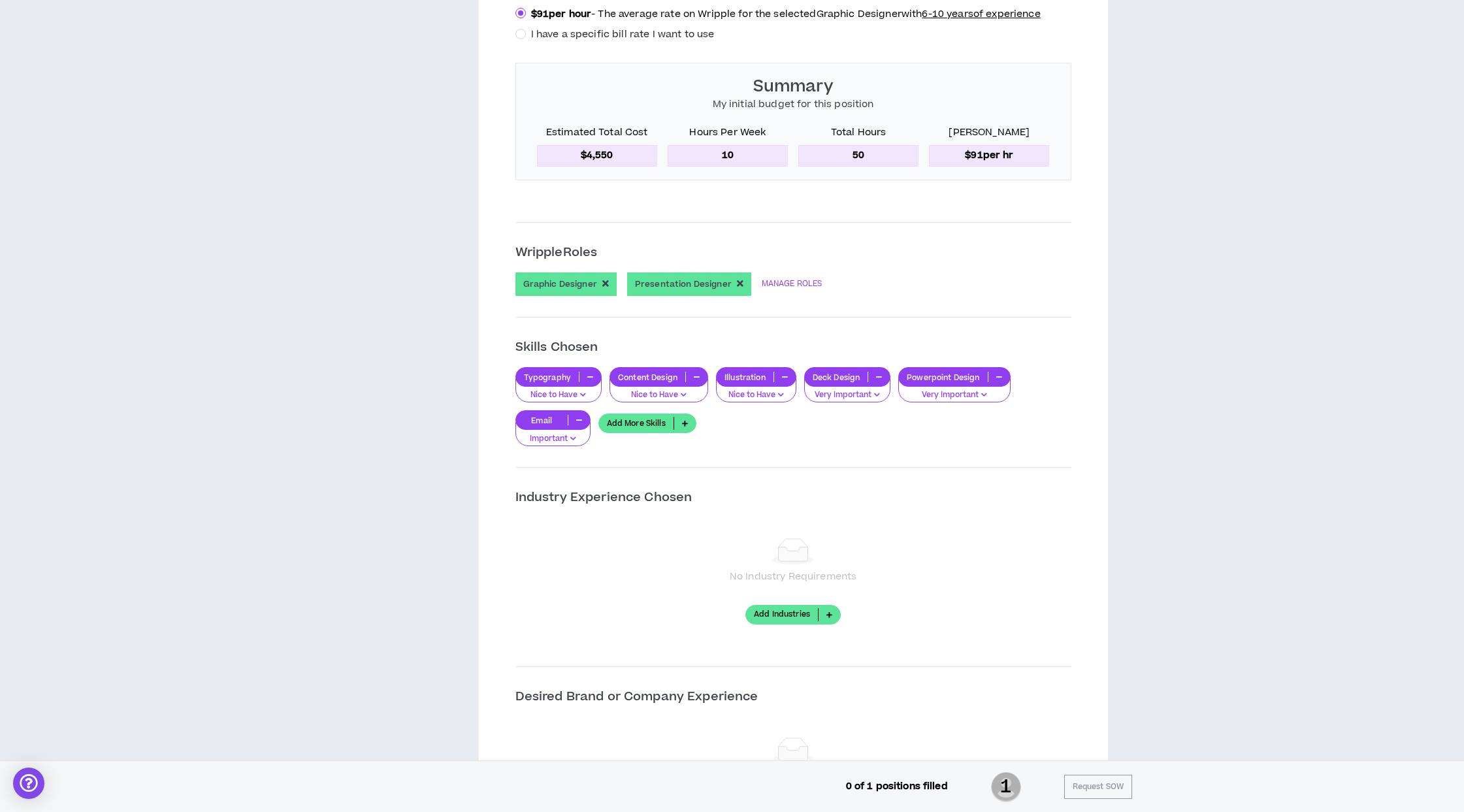
click at [640, 427] on link "Add More Skills" at bounding box center [647, 423] width 98 height 19
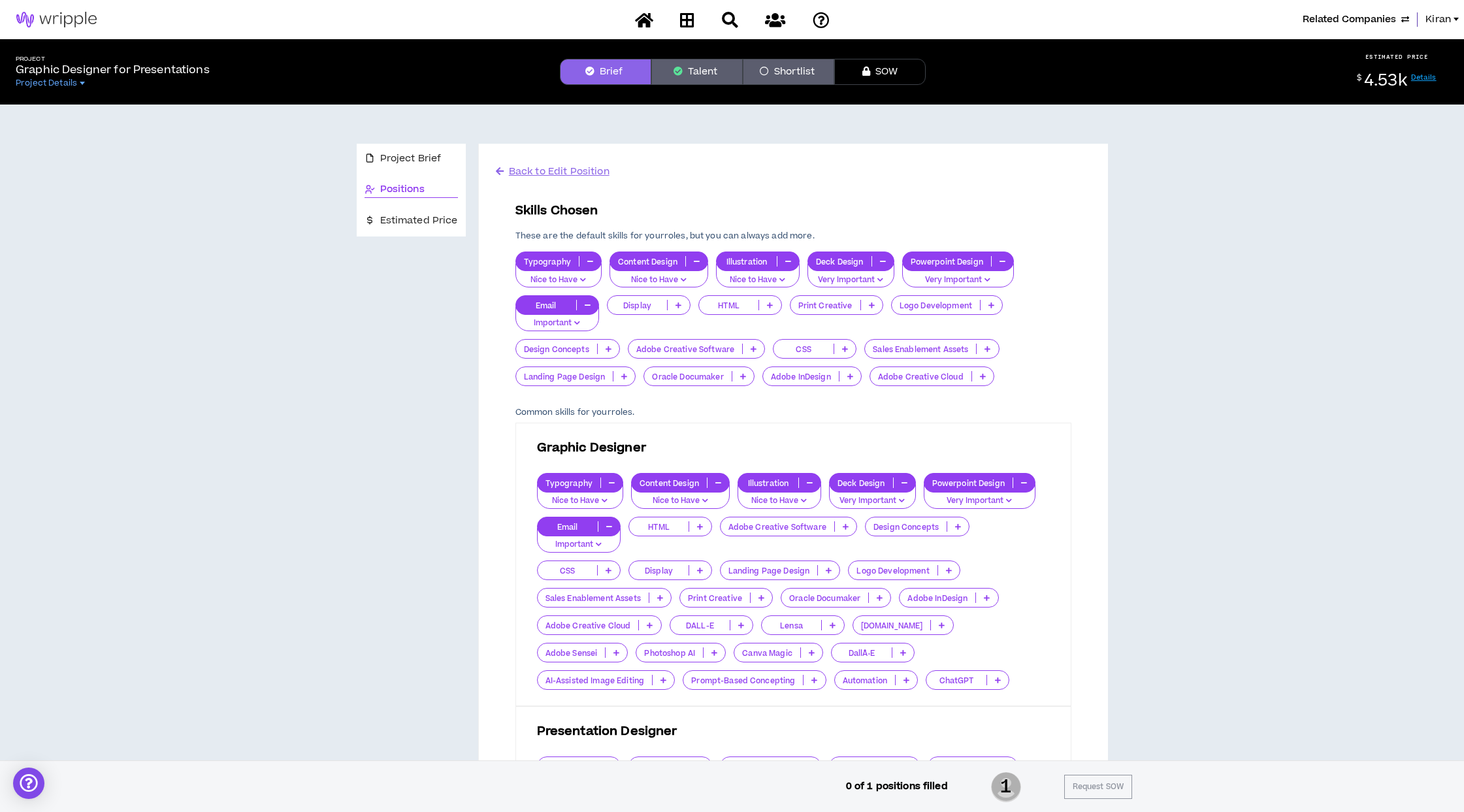
click at [571, 321] on p "Important" at bounding box center [558, 323] width 67 height 12
click at [585, 306] on icon "button" at bounding box center [588, 305] width 6 height 6
click at [585, 304] on icon "button" at bounding box center [588, 305] width 6 height 6
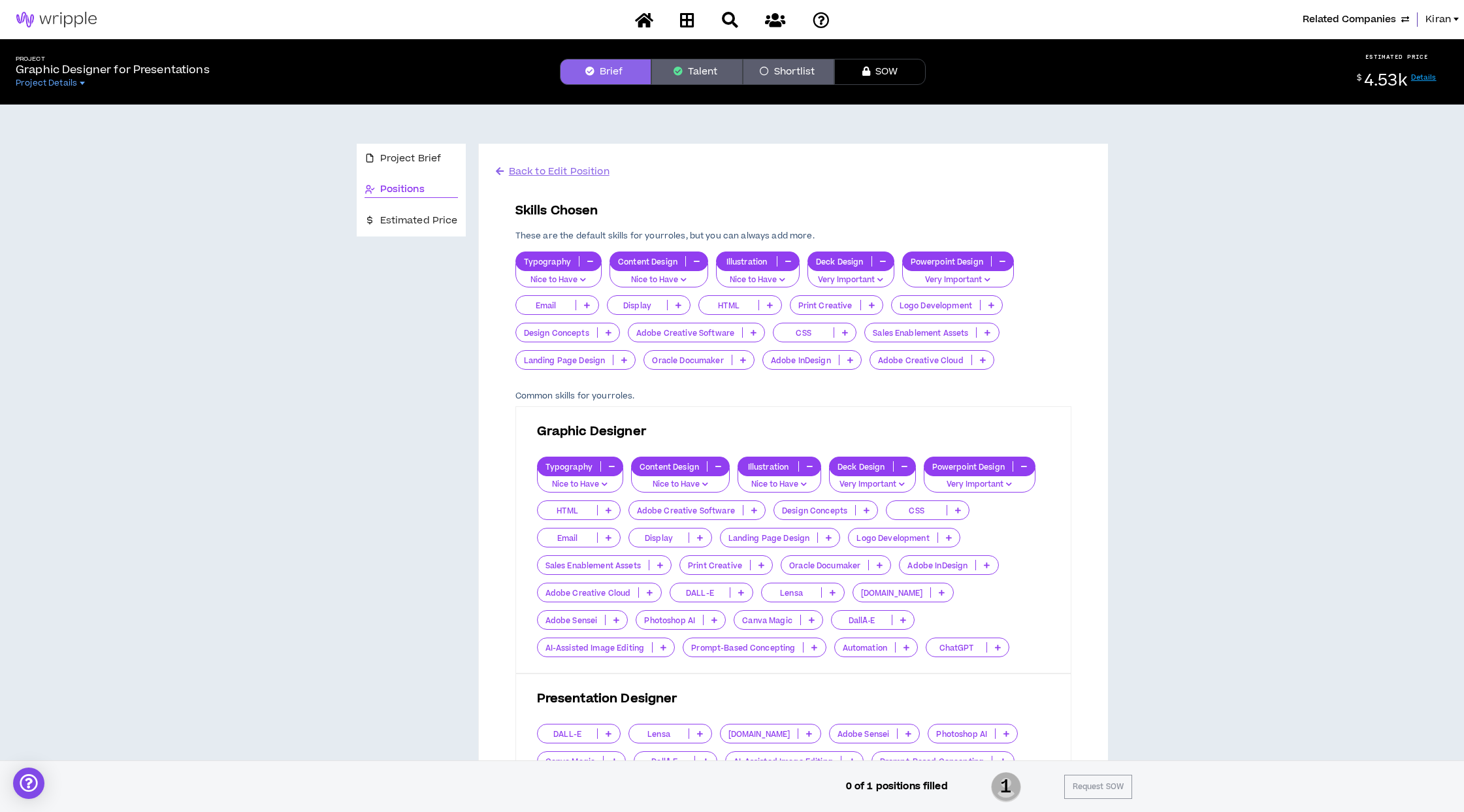
scroll to position [465, 0]
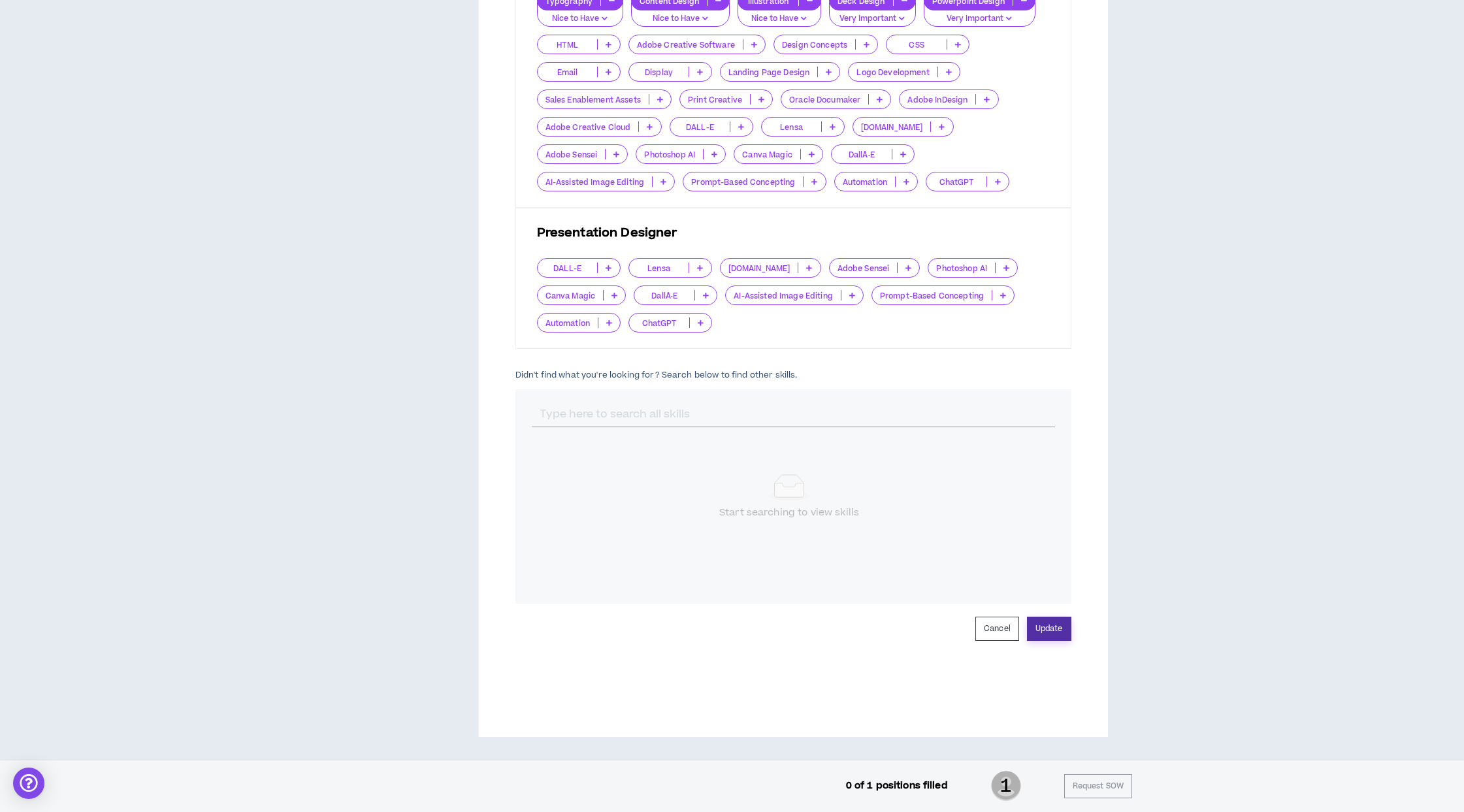
click at [1047, 621] on button "Update" at bounding box center [1049, 628] width 45 height 24
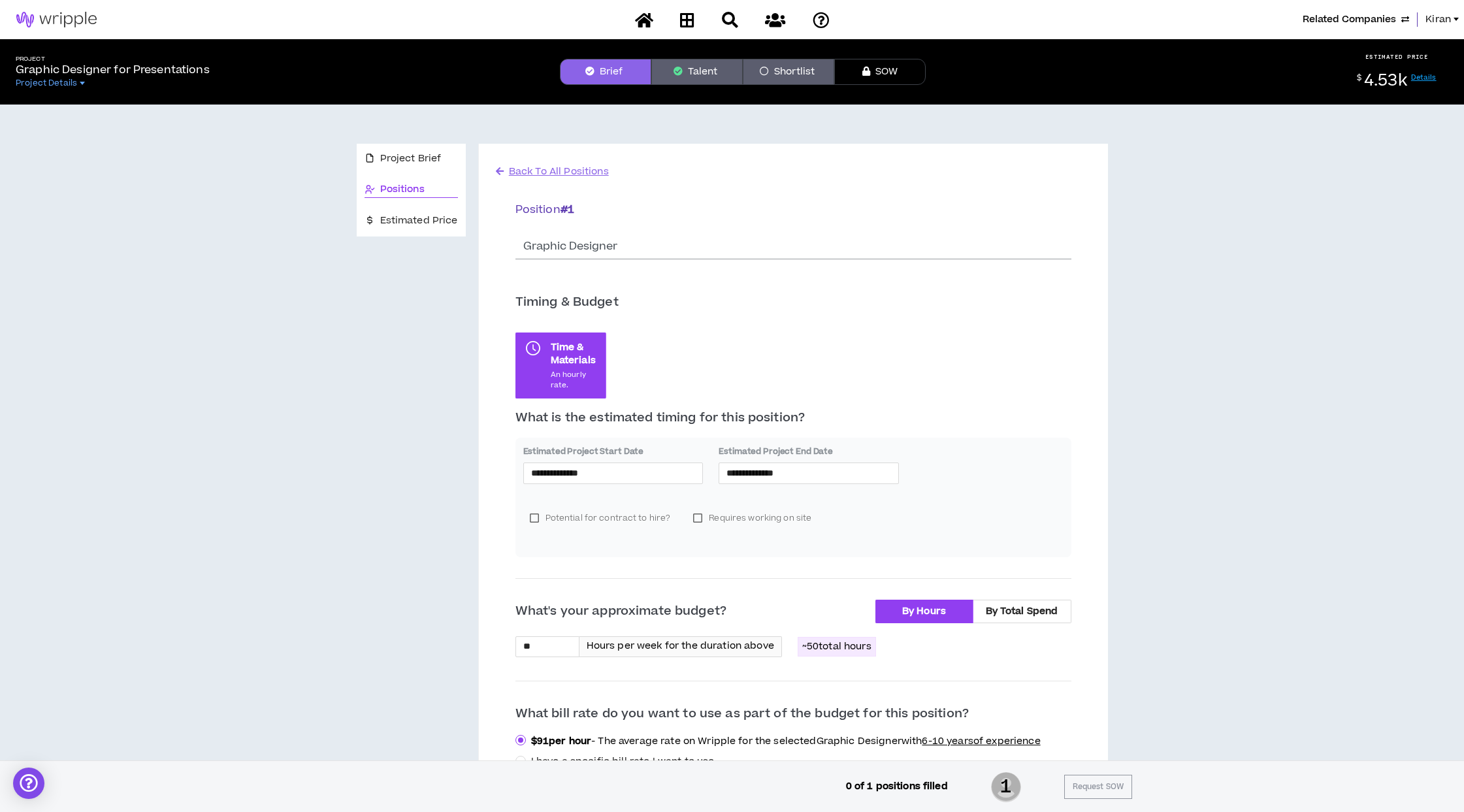
click at [1448, 15] on span "Kiran" at bounding box center [1438, 19] width 26 height 15
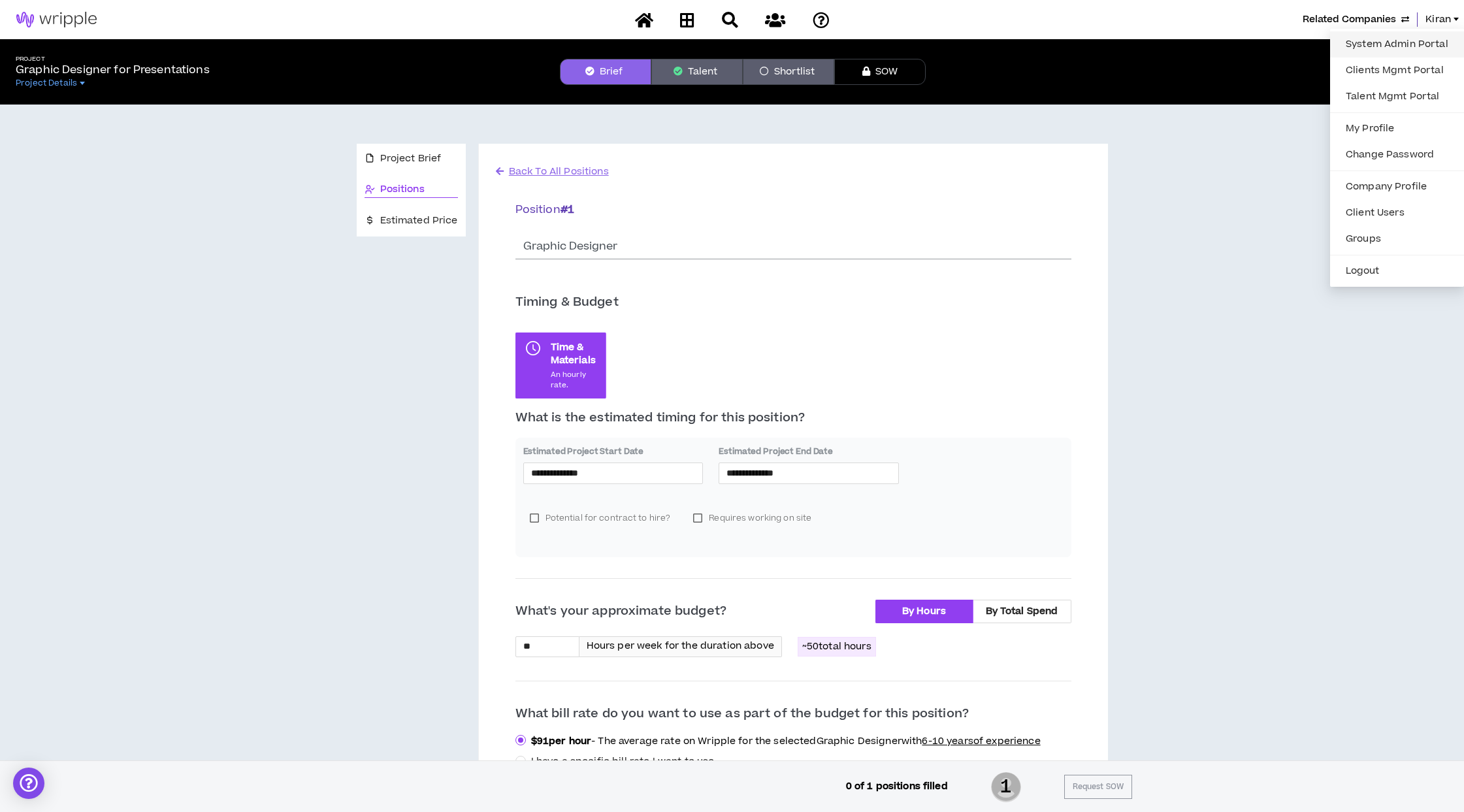
click at [1385, 41] on link "System Admin Portal" at bounding box center [1397, 45] width 118 height 19
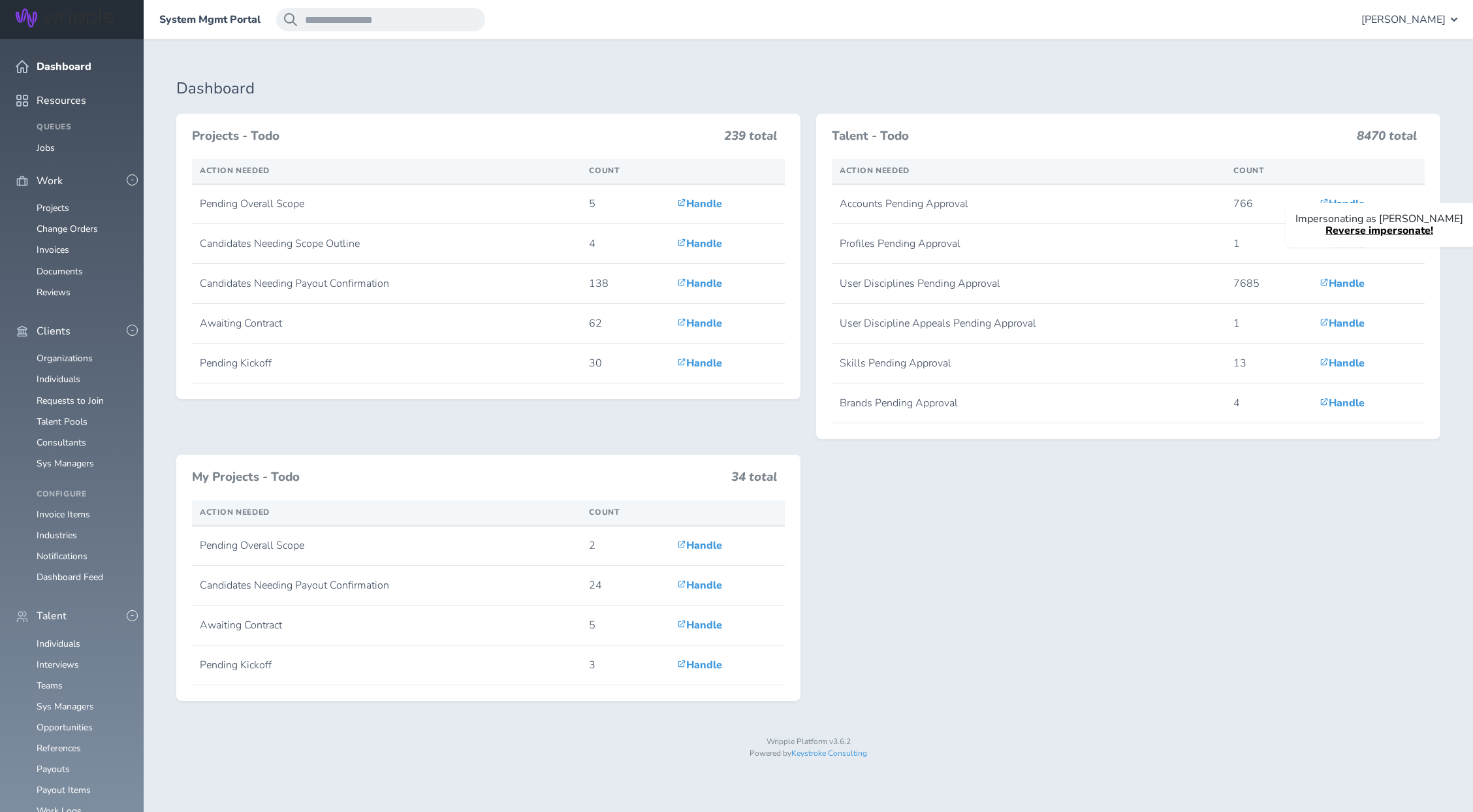
click at [1386, 232] on link "Reverse impersonate!" at bounding box center [1379, 230] width 108 height 15
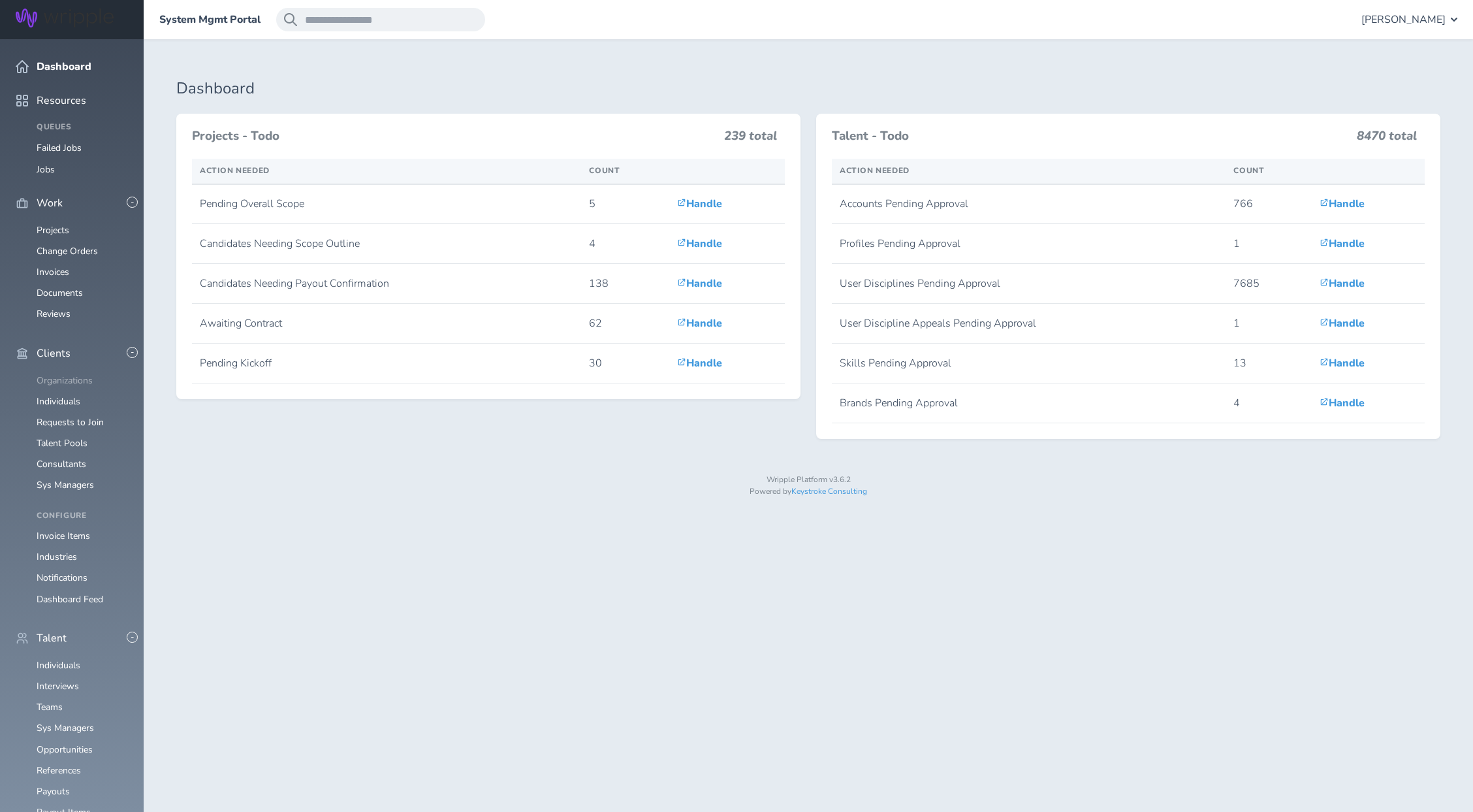
click at [65, 374] on link "Organizations" at bounding box center [65, 381] width 56 height 13
